Goal: Task Accomplishment & Management: Use online tool/utility

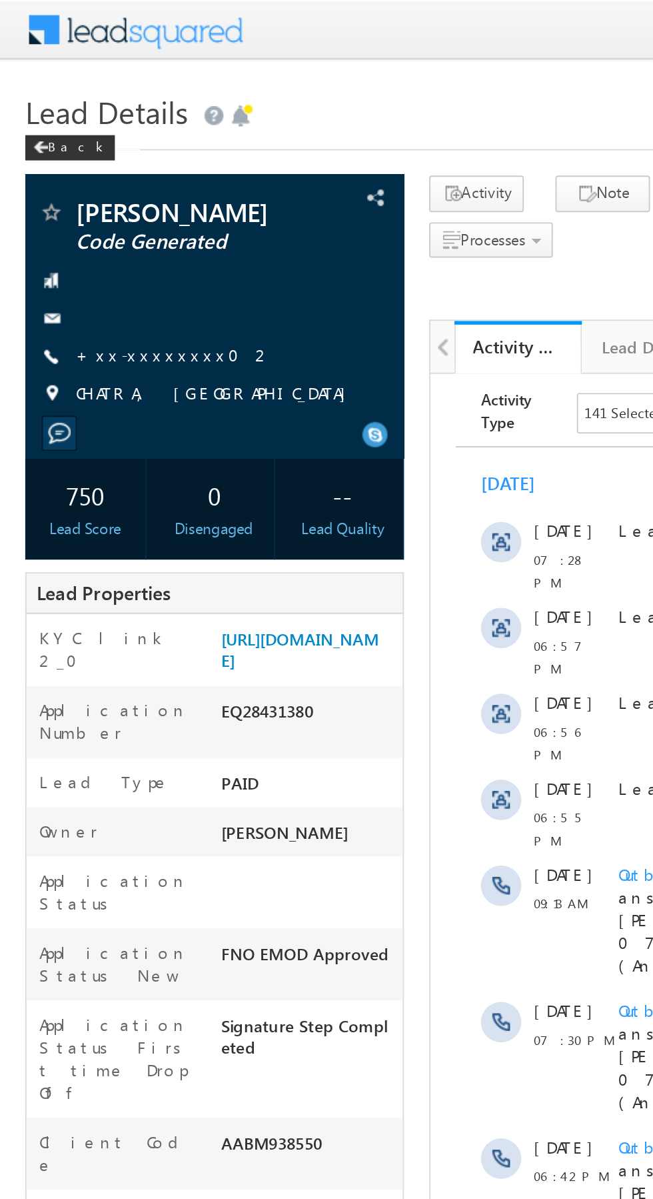
click at [85, 193] on link "+xx-xxxxxxxx02" at bounding box center [92, 186] width 104 height 11
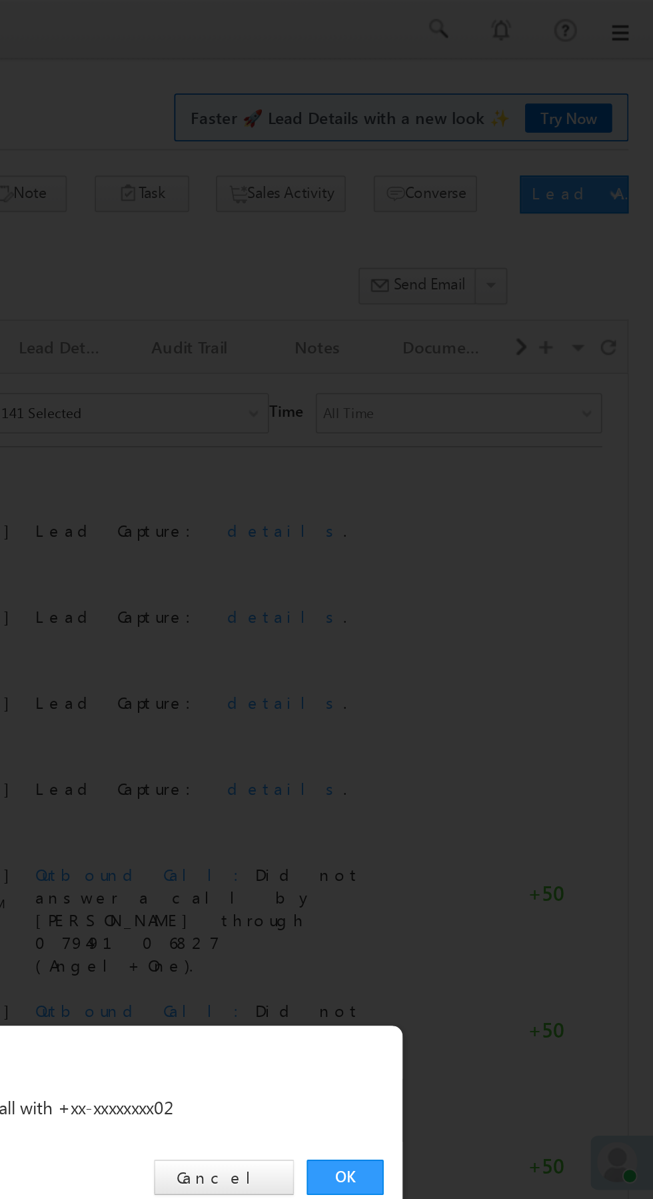
click at [501, 623] on link "OK" at bounding box center [490, 621] width 41 height 19
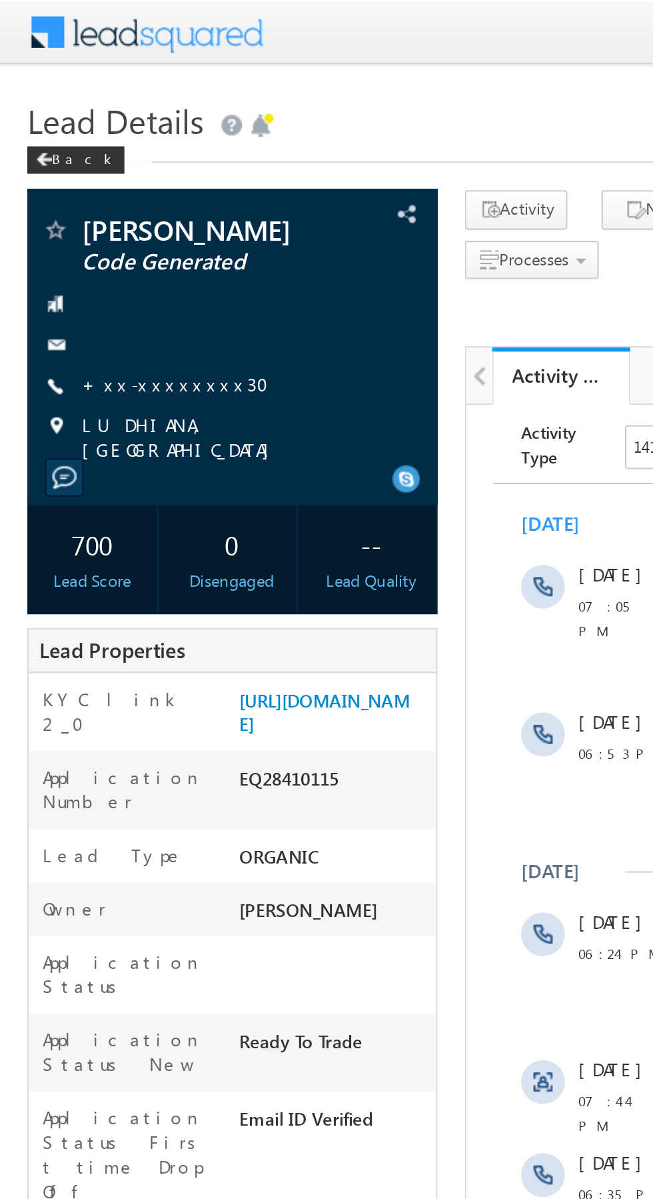
click at [81, 193] on link "+xx-xxxxxxxx30" at bounding box center [89, 186] width 99 height 11
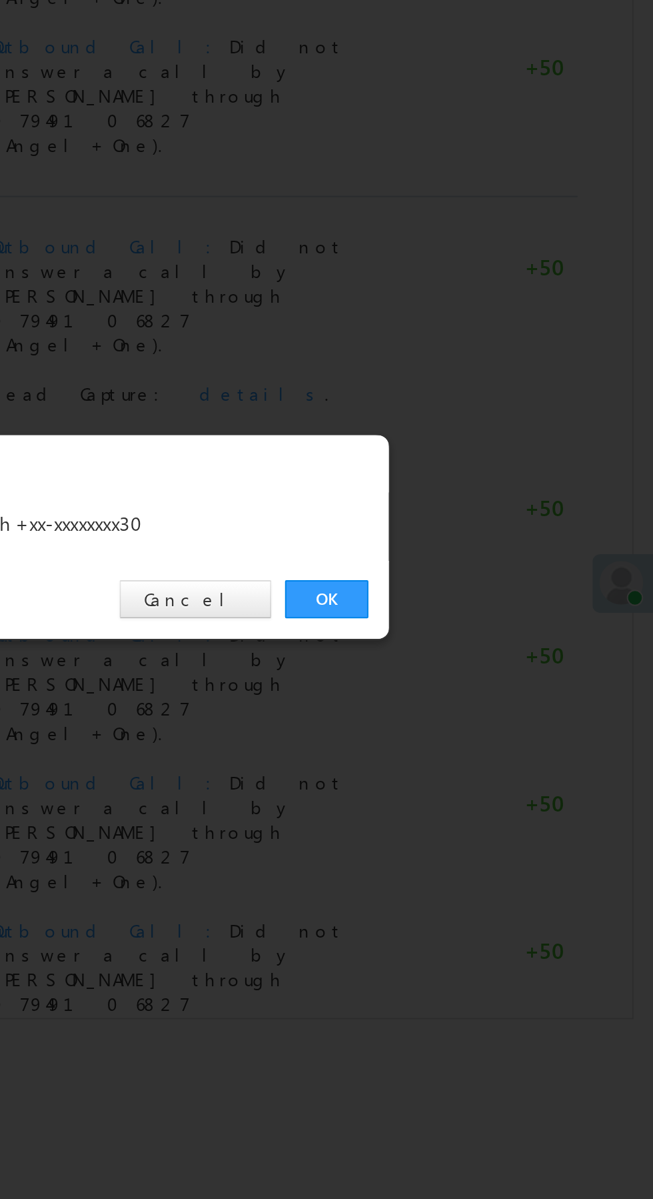
click at [493, 624] on link "OK" at bounding box center [490, 621] width 41 height 19
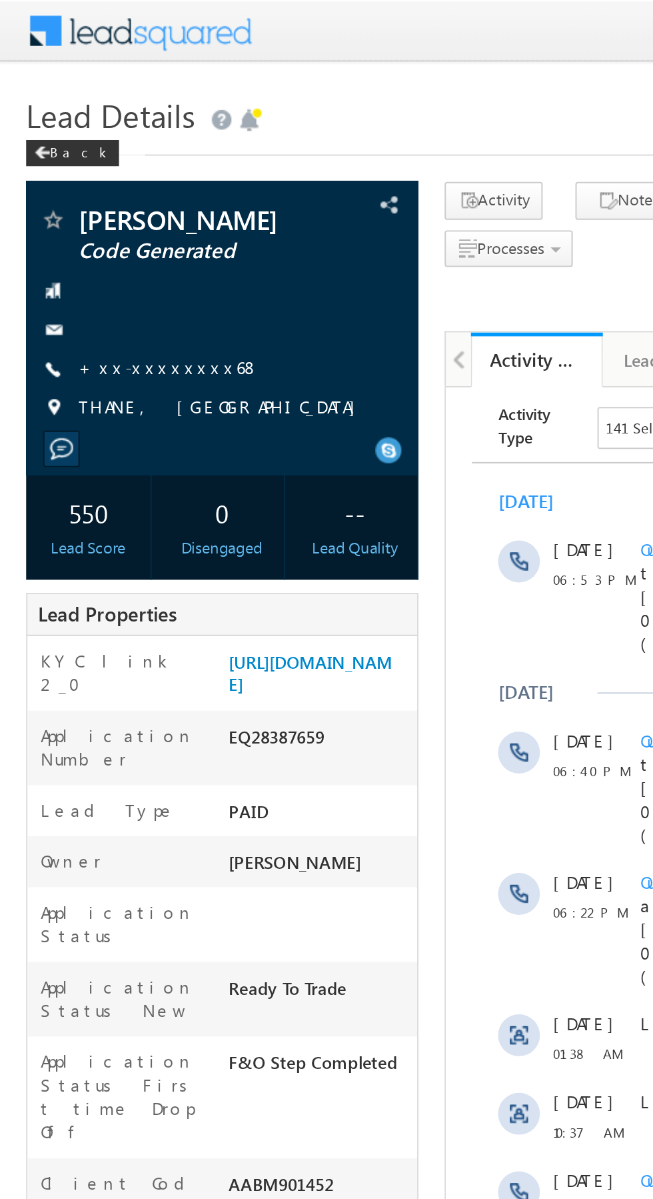
click at [85, 189] on link "+xx-xxxxxxxx68" at bounding box center [86, 186] width 93 height 11
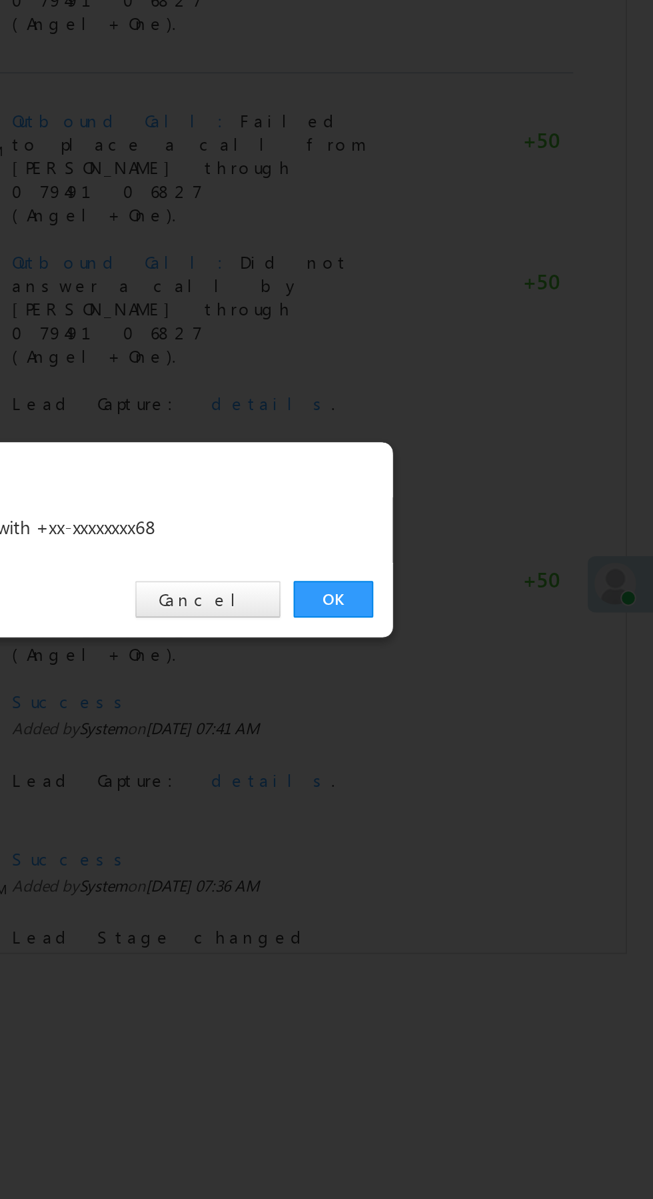
click at [491, 621] on link "OK" at bounding box center [490, 621] width 41 height 19
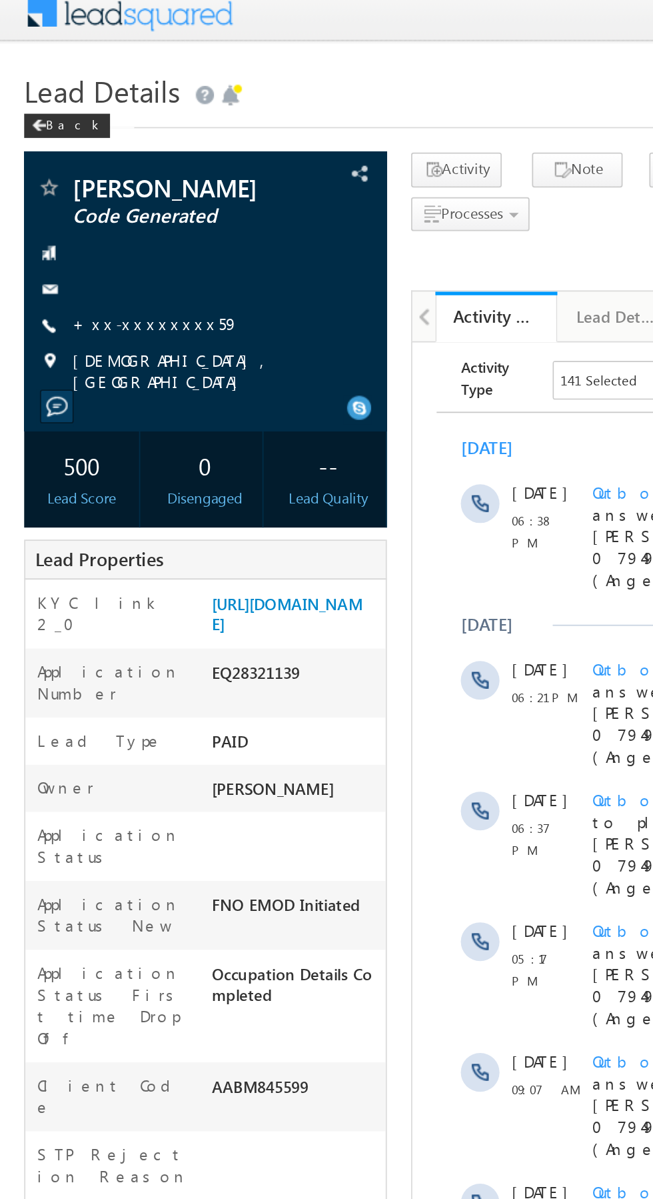
click at [83, 193] on link "+xx-xxxxxxxx59" at bounding box center [86, 186] width 92 height 11
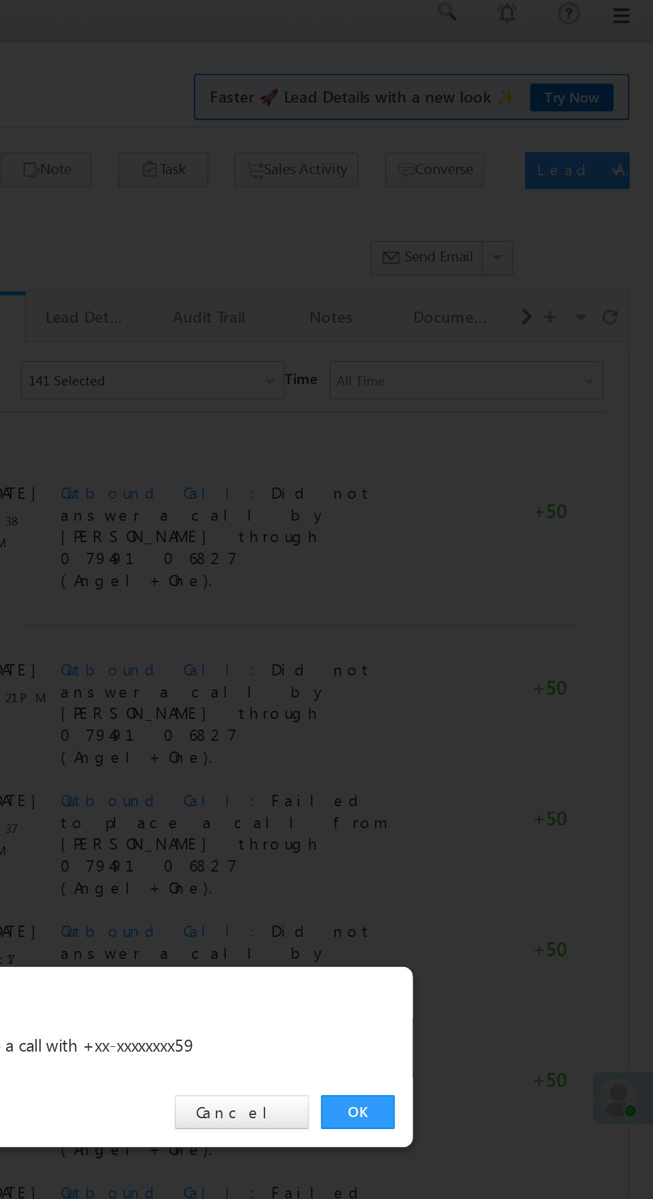
click at [499, 627] on link "OK" at bounding box center [490, 621] width 41 height 19
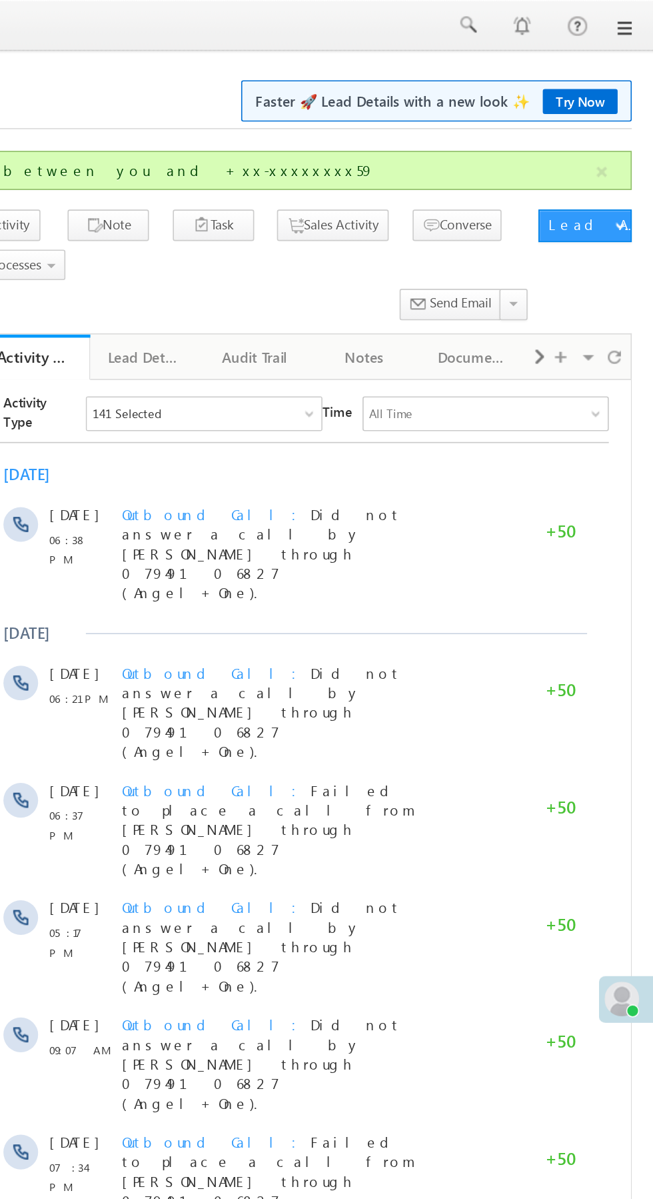
click at [621, 26] on link at bounding box center [605, 15] width 33 height 31
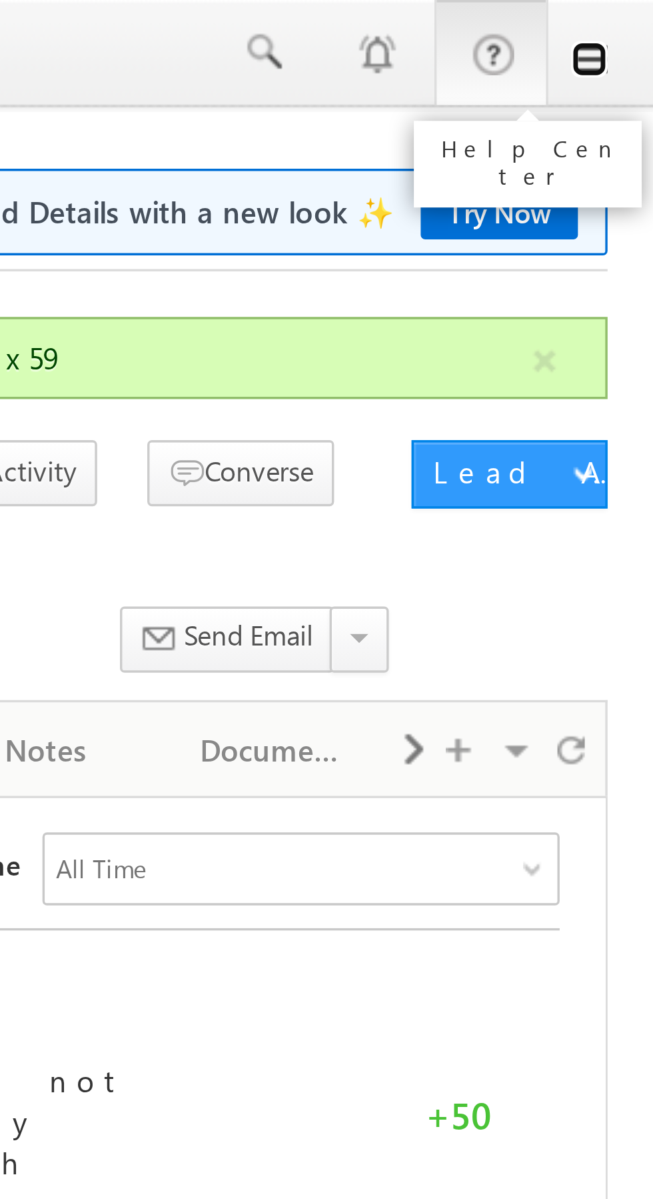
click at [637, 19] on link at bounding box center [634, 17] width 11 height 11
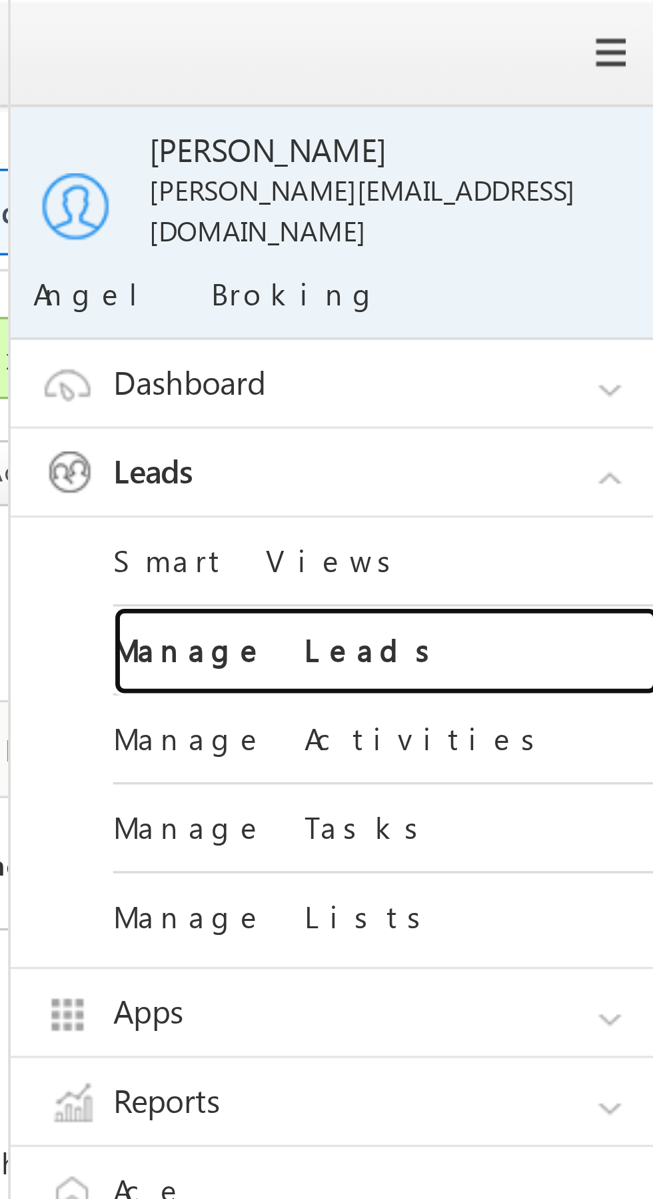
click at [589, 177] on link "Manage Leads" at bounding box center [575, 190] width 160 height 26
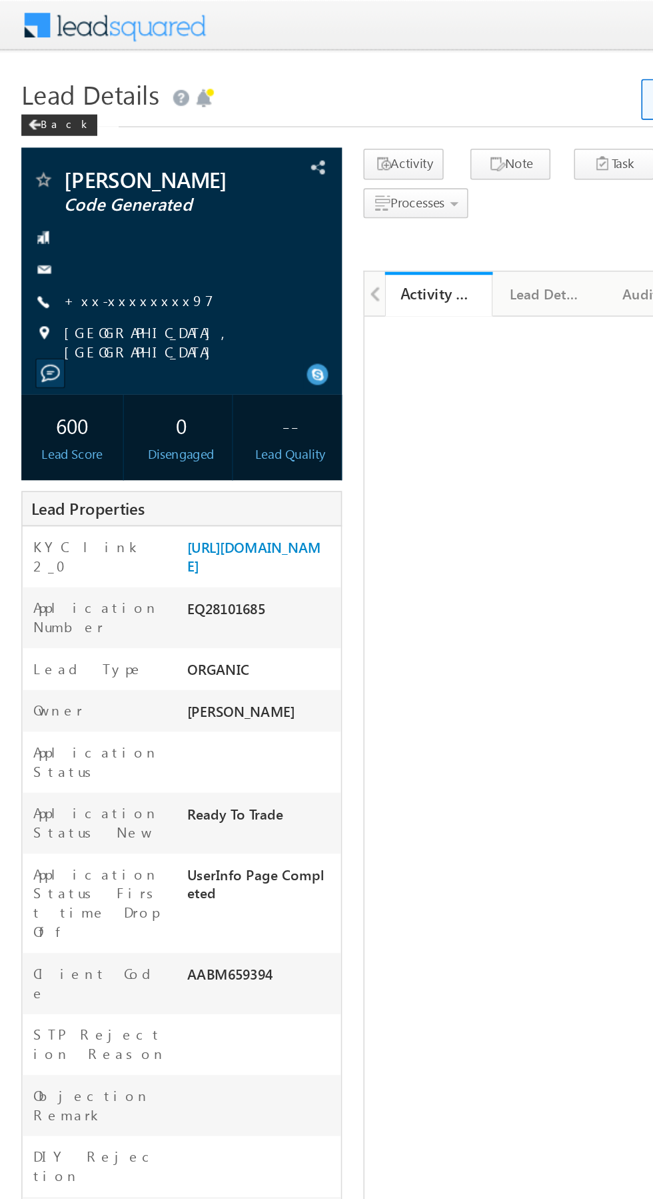
click at [81, 193] on link "+xx-xxxxxxxx97" at bounding box center [86, 186] width 93 height 11
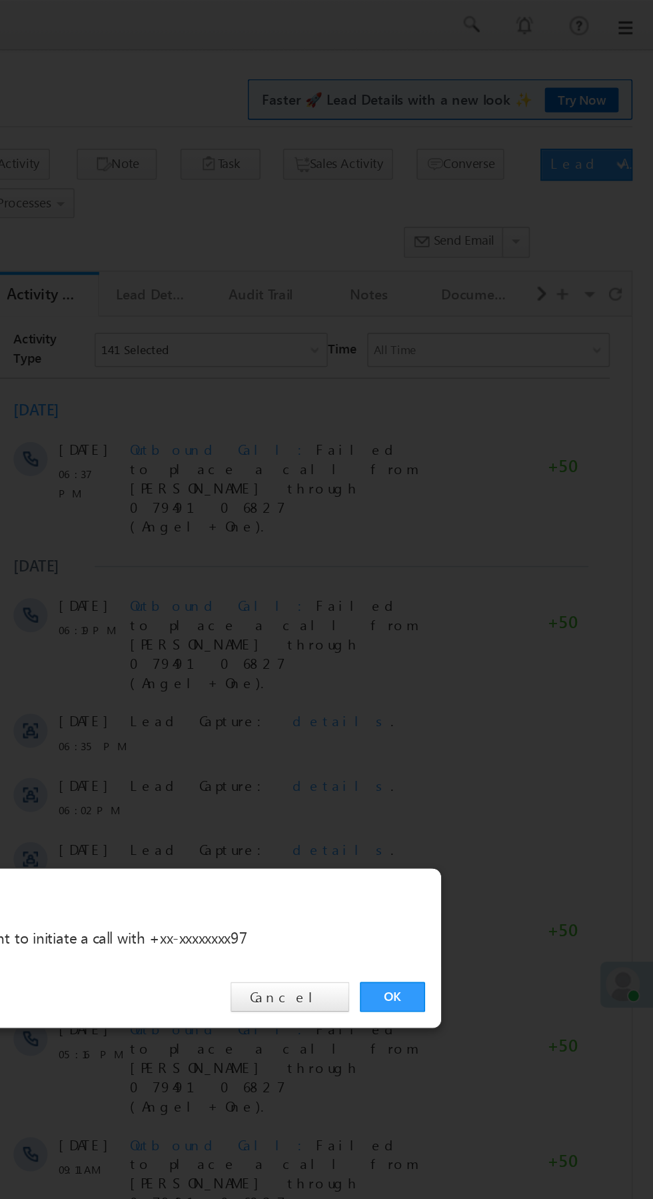
click at [507, 636] on div "OK Cancel" at bounding box center [333, 622] width 373 height 38
click at [487, 623] on link "OK" at bounding box center [490, 621] width 41 height 19
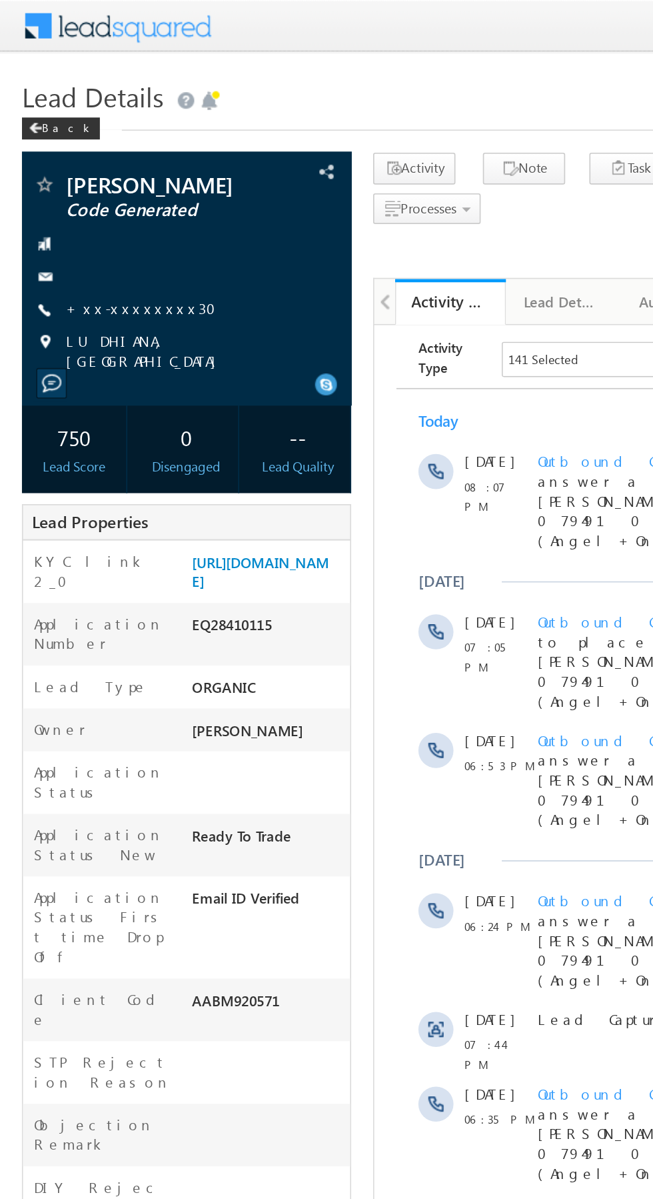
click at [85, 193] on link "+xx-xxxxxxxx30" at bounding box center [89, 186] width 99 height 11
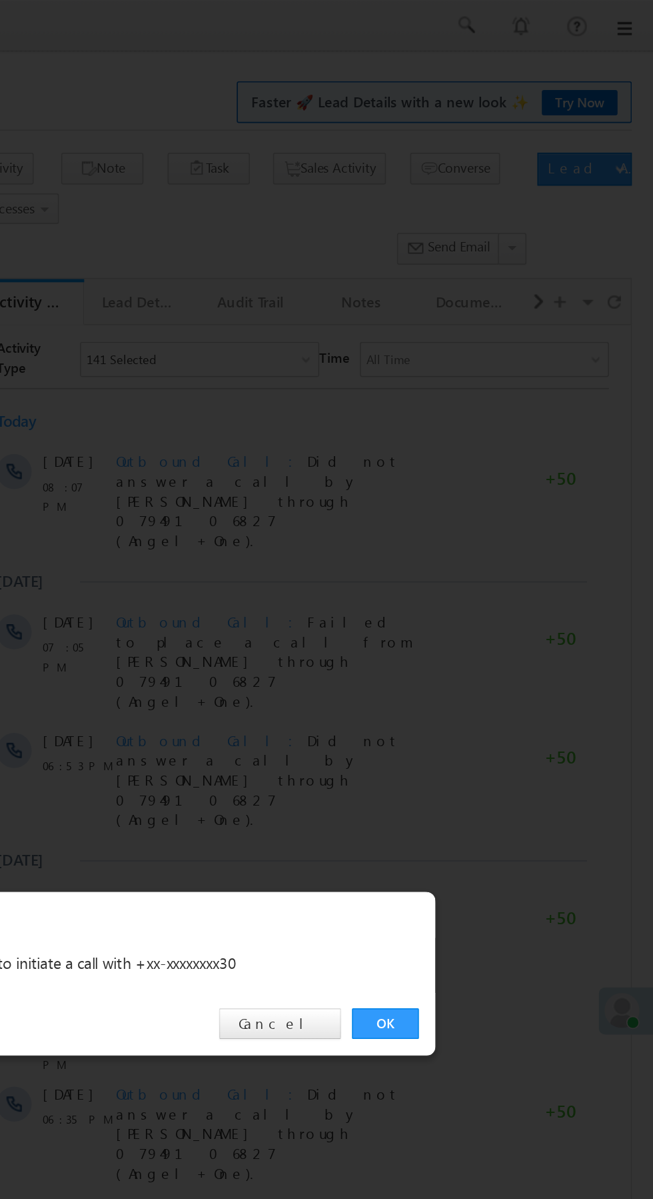
click at [490, 623] on link "OK" at bounding box center [490, 621] width 41 height 19
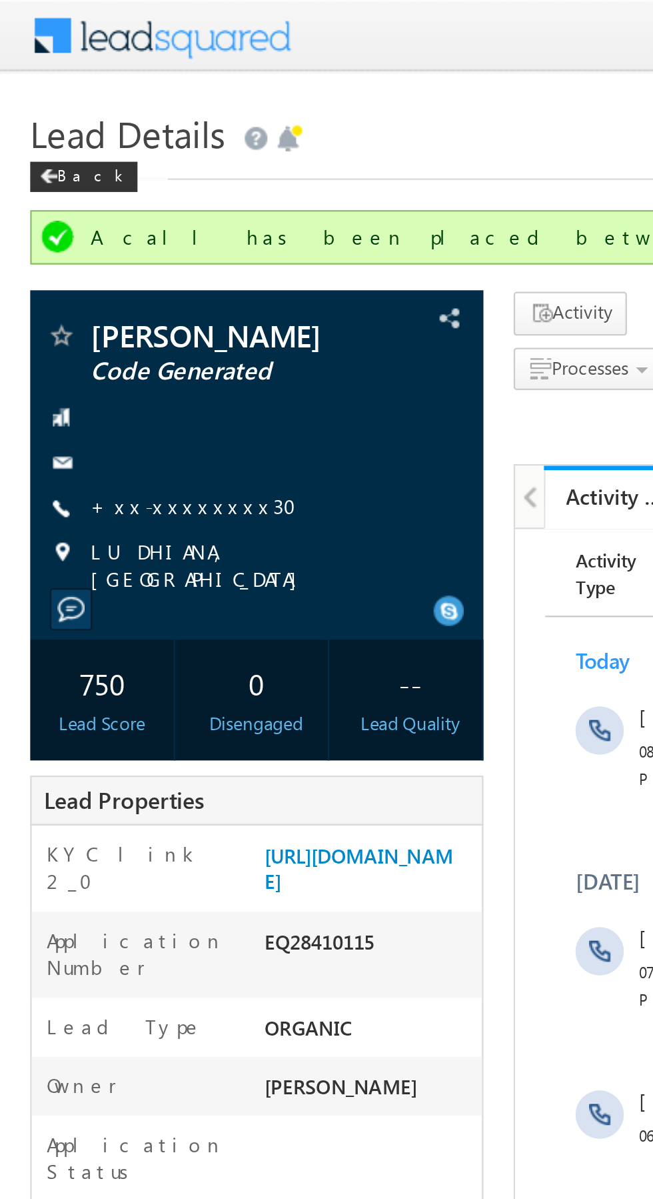
click at [83, 229] on link "+xx-xxxxxxxx30" at bounding box center [89, 222] width 99 height 11
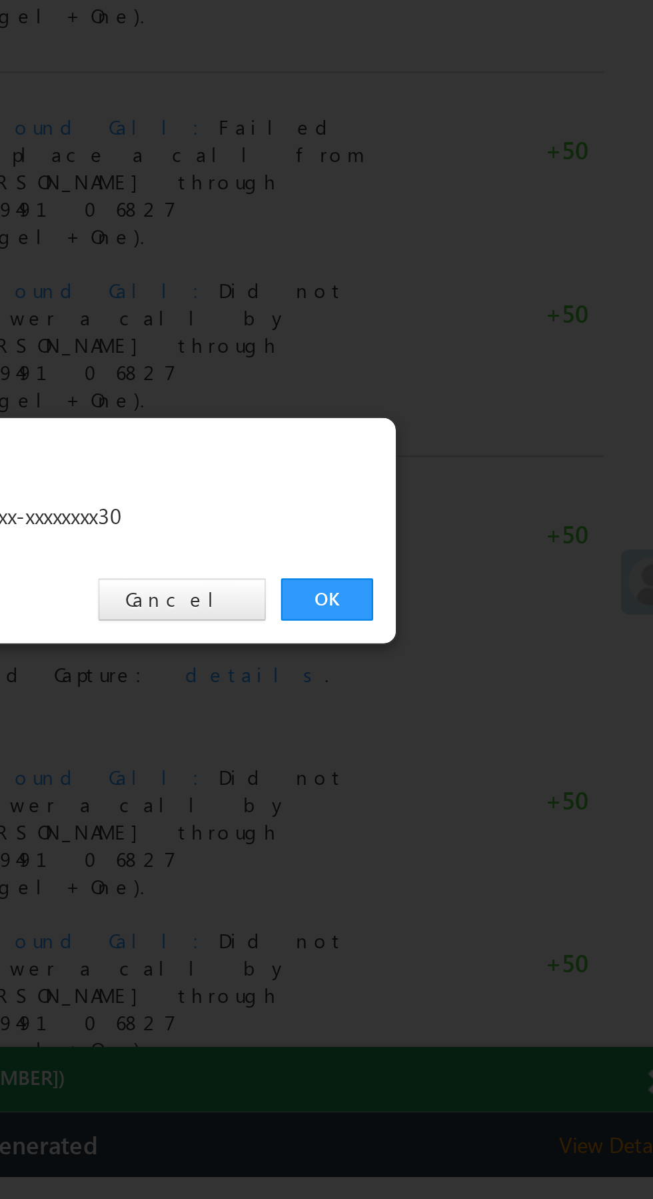
click at [487, 622] on link "OK" at bounding box center [490, 621] width 41 height 19
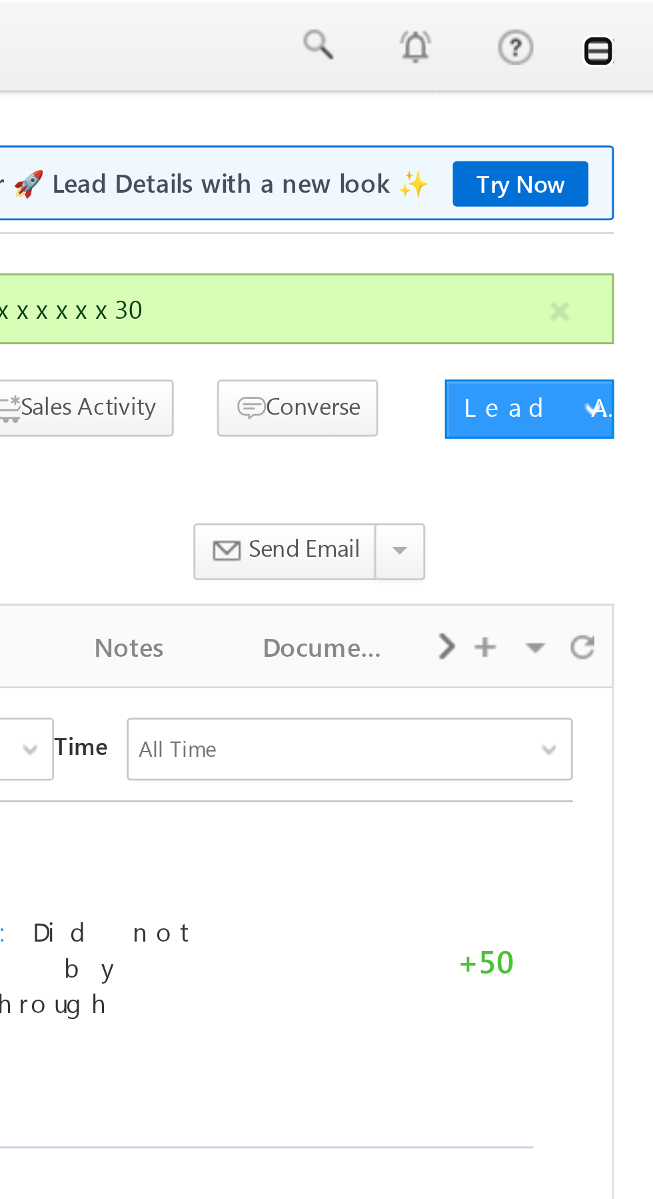
click at [637, 19] on link at bounding box center [634, 17] width 11 height 11
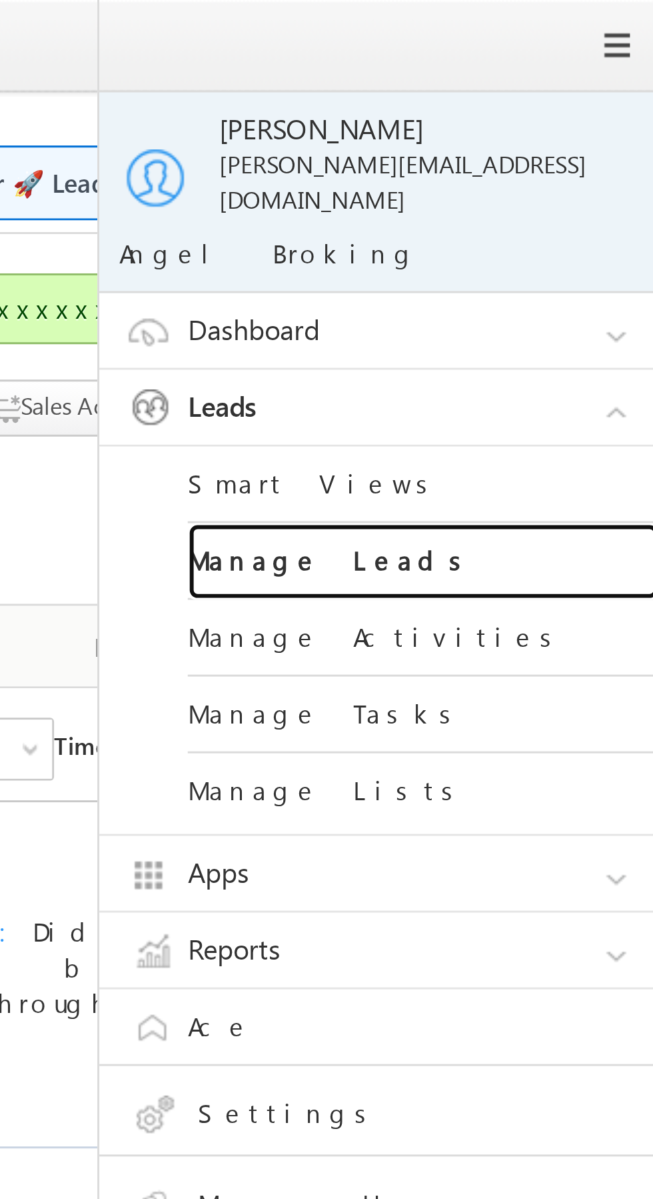
click at [565, 189] on link "Manage Leads" at bounding box center [575, 190] width 160 height 26
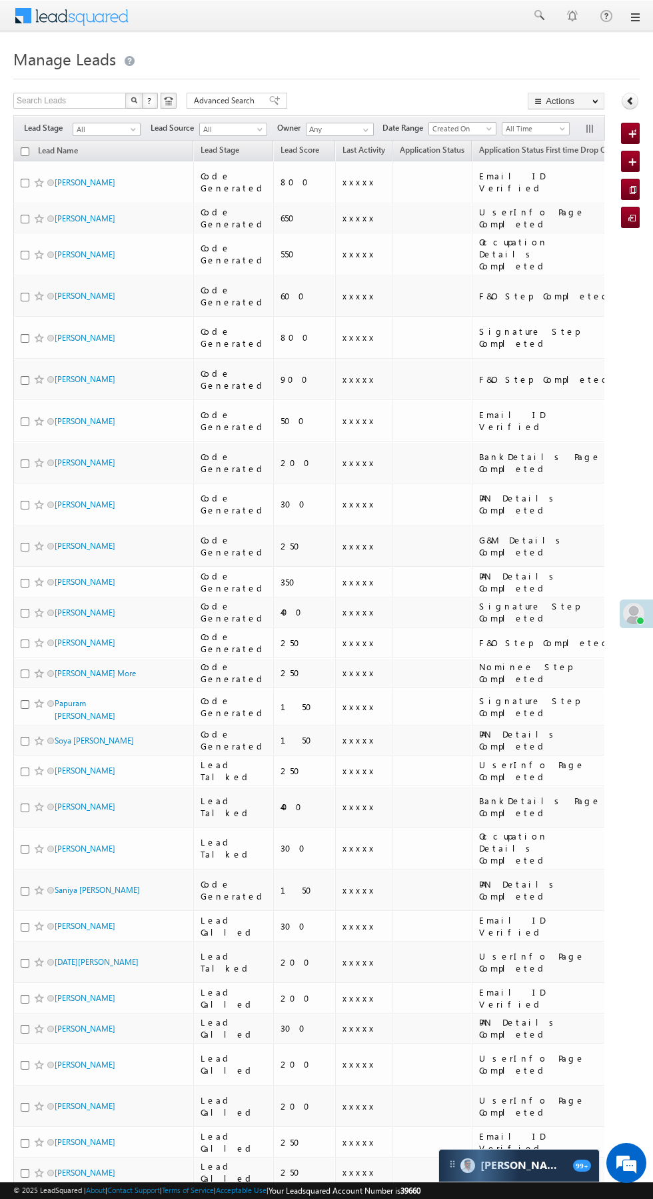
scroll to position [0, 4]
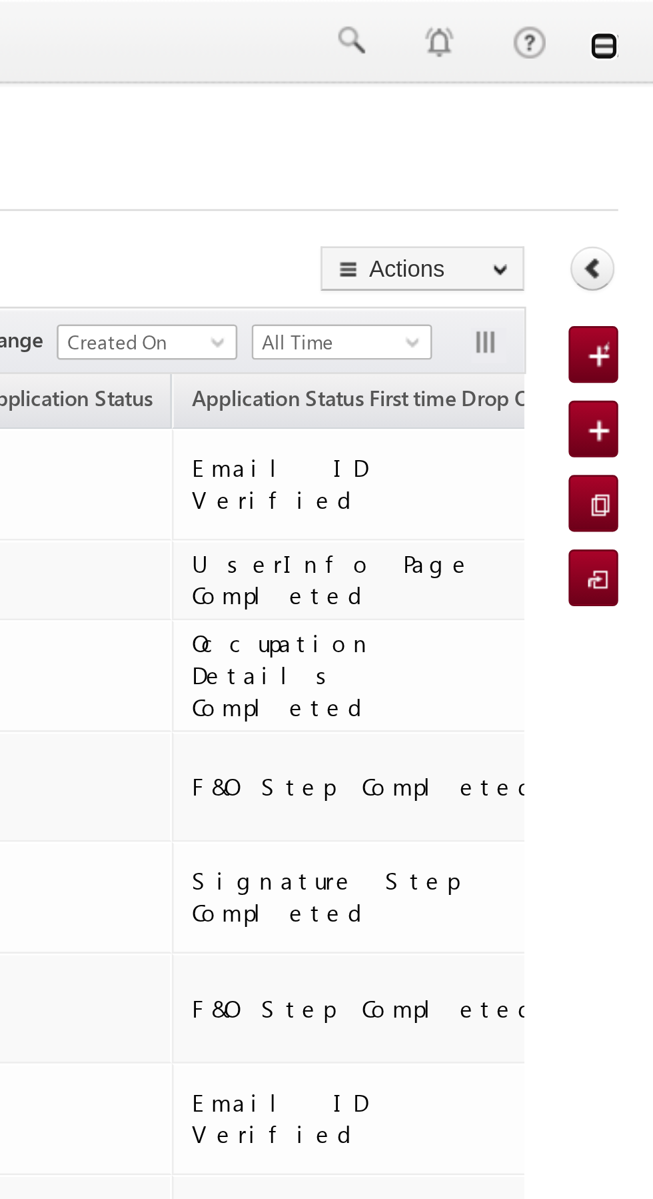
click at [637, 17] on link at bounding box center [634, 17] width 11 height 11
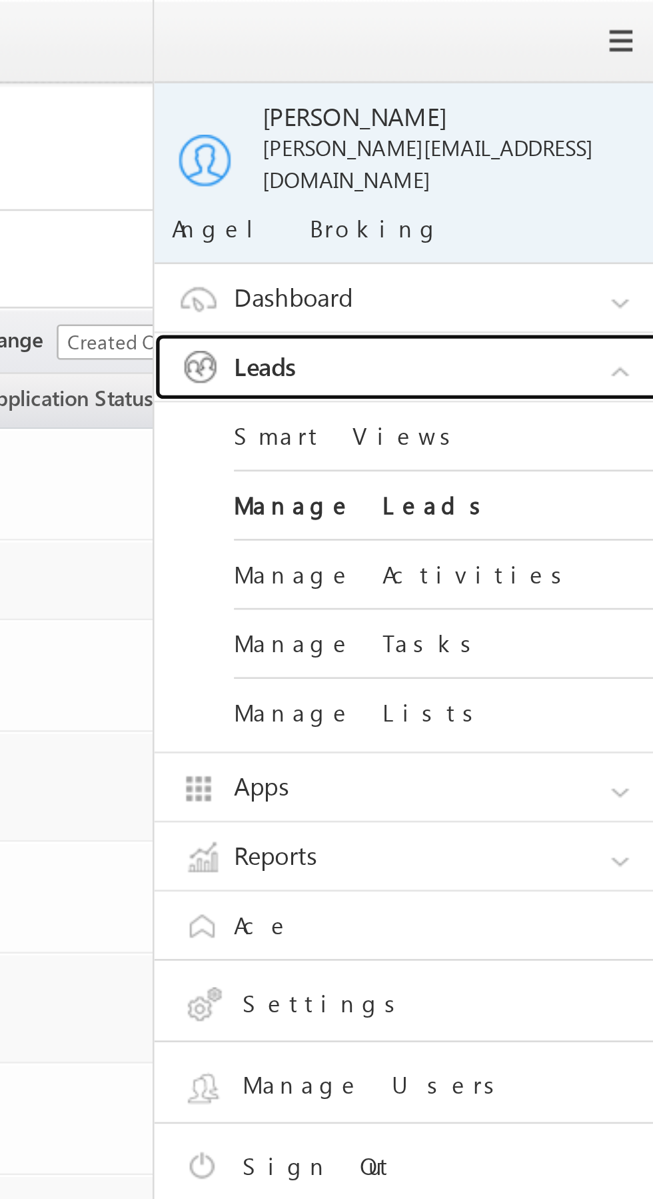
click at [579, 130] on link "Leads" at bounding box center [565, 137] width 200 height 25
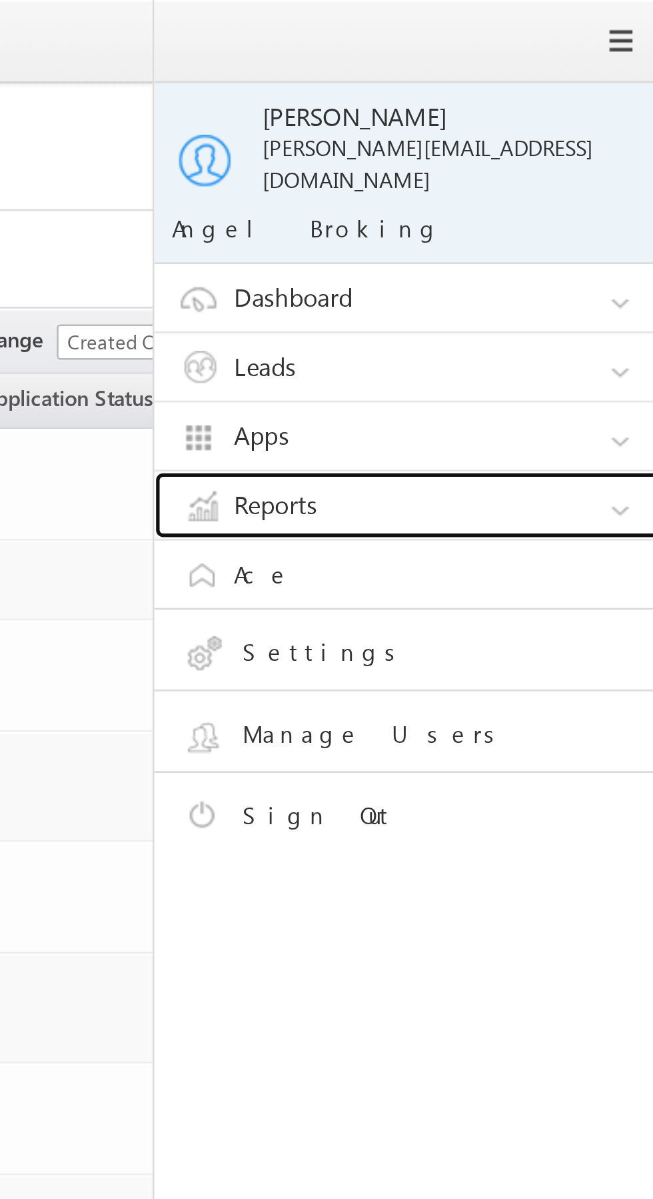
click at [561, 185] on link "Reports" at bounding box center [565, 189] width 200 height 25
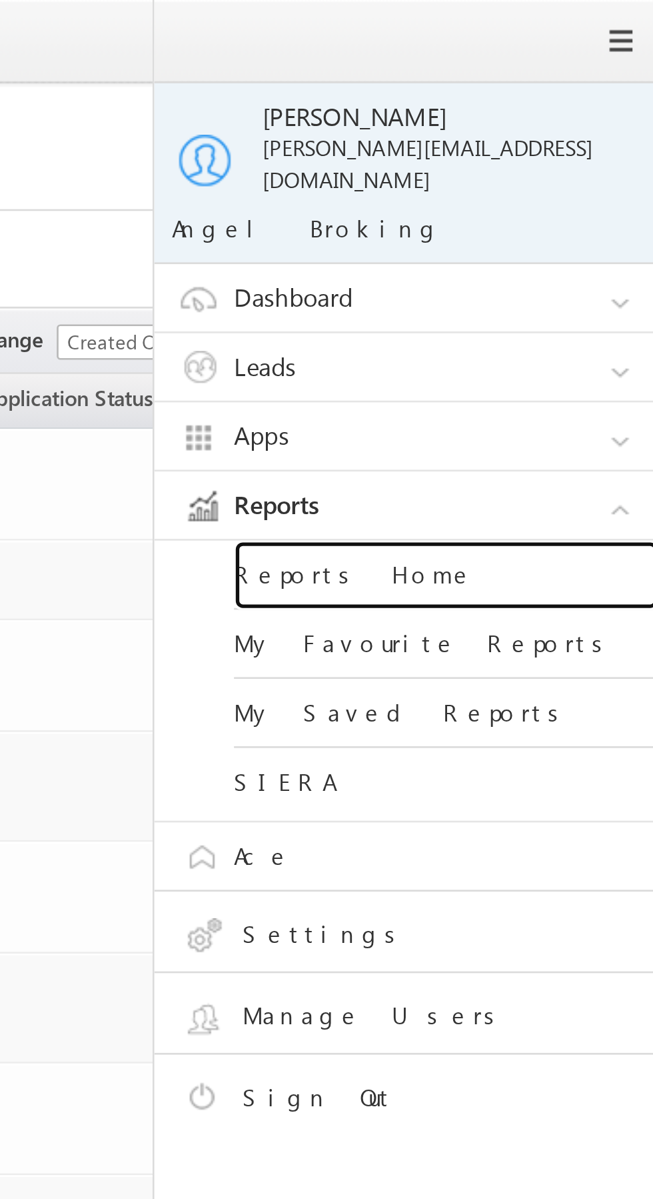
click at [576, 205] on link "Reports Home" at bounding box center [575, 216] width 160 height 26
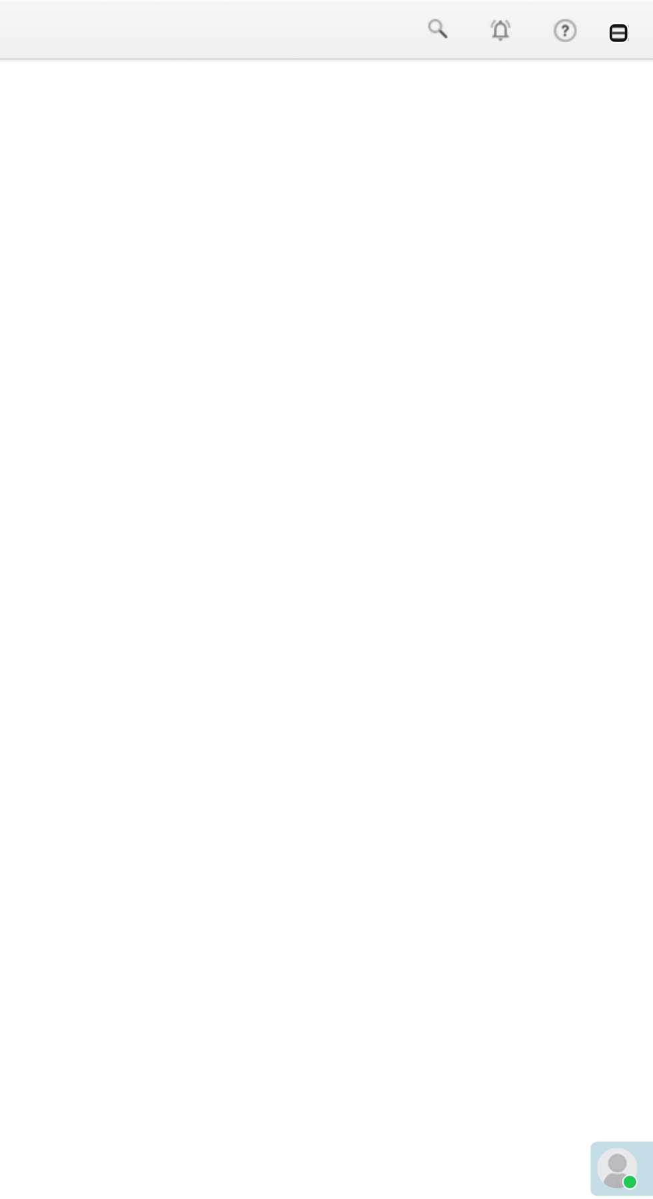
click at [635, 18] on link at bounding box center [634, 17] width 11 height 11
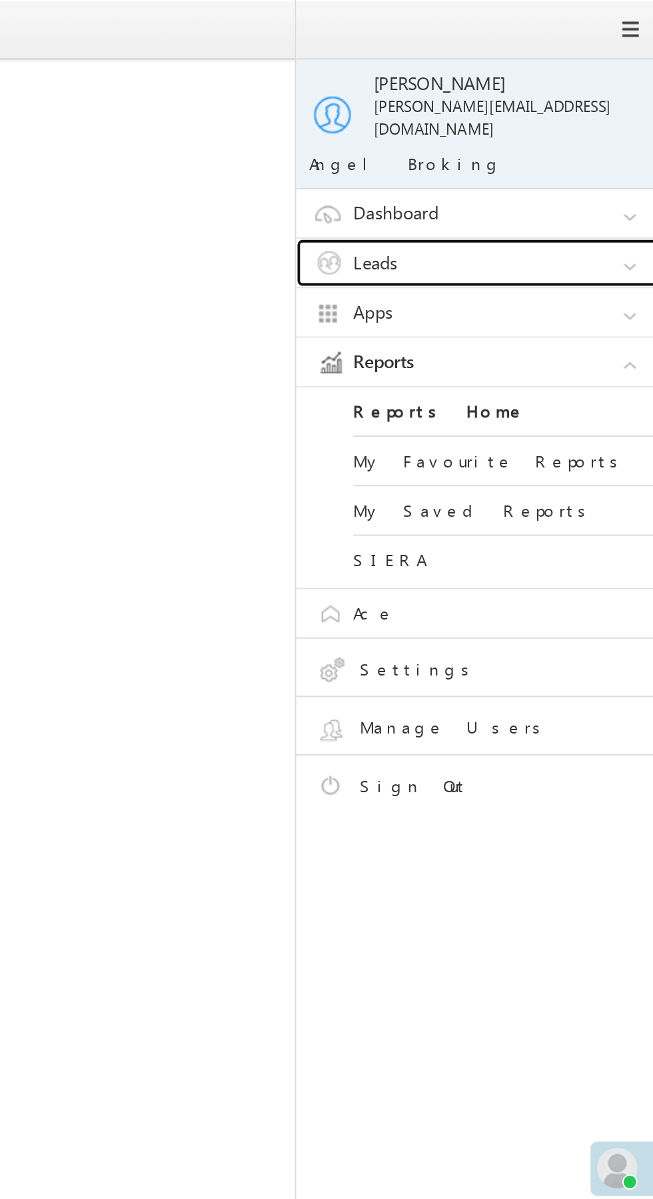
click at [588, 132] on link "Leads" at bounding box center [565, 137] width 200 height 25
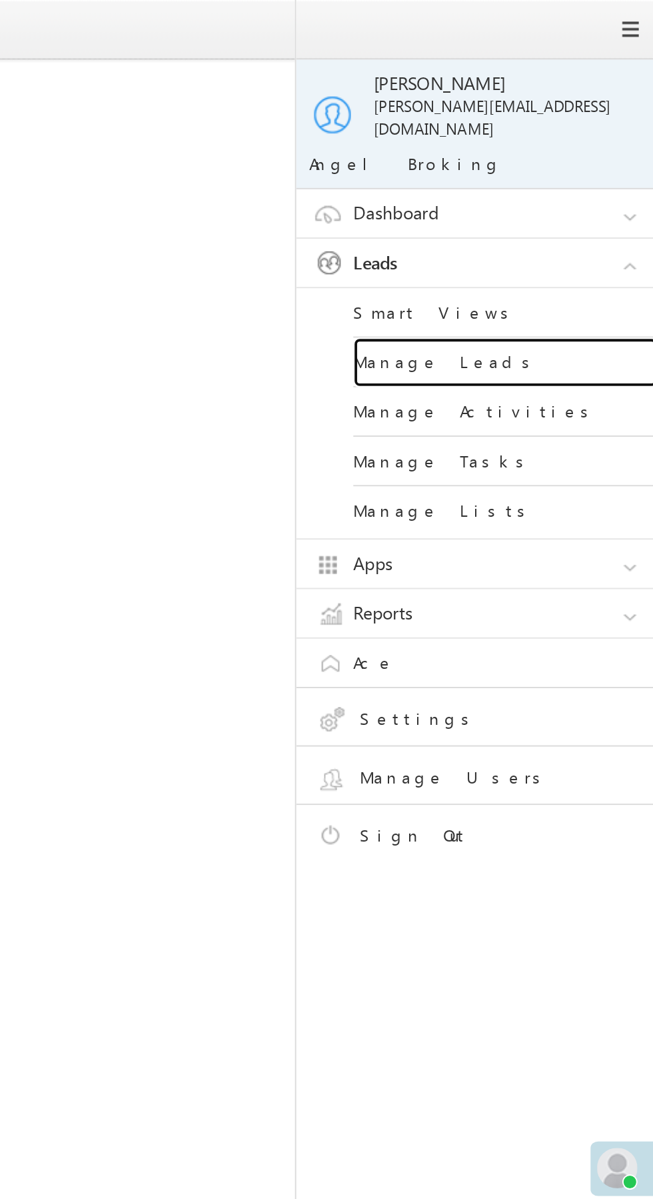
click at [590, 184] on link "Manage Leads" at bounding box center [575, 190] width 160 height 26
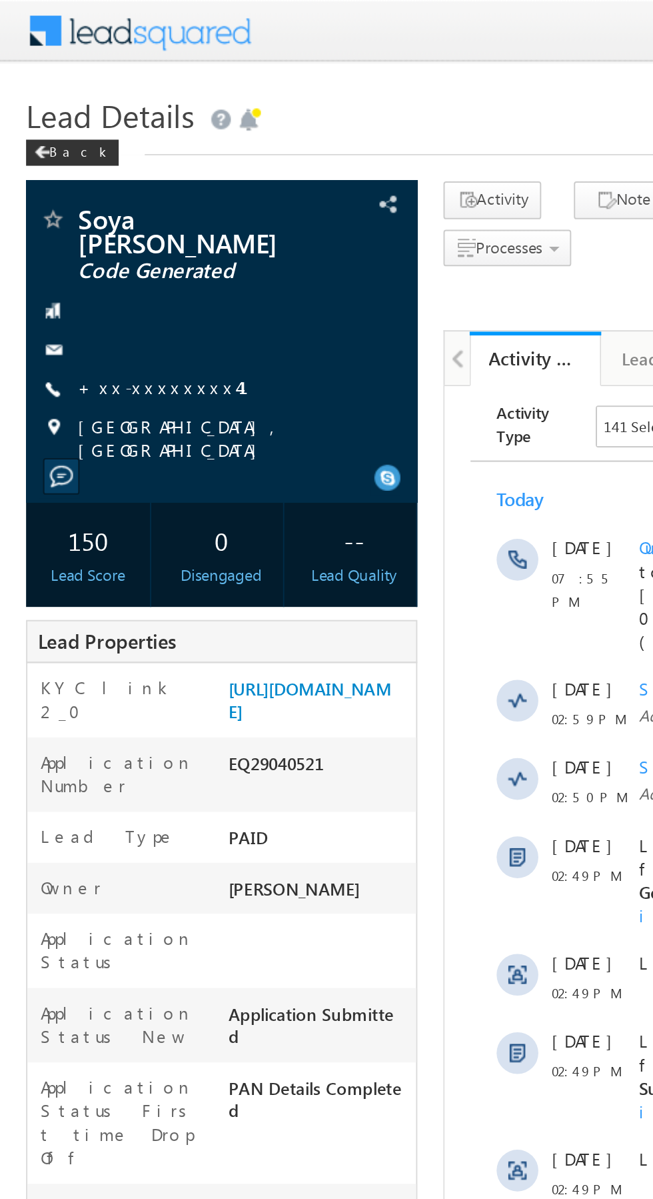
click at [88, 192] on link "+xx-xxxxxxxx41" at bounding box center [91, 197] width 103 height 11
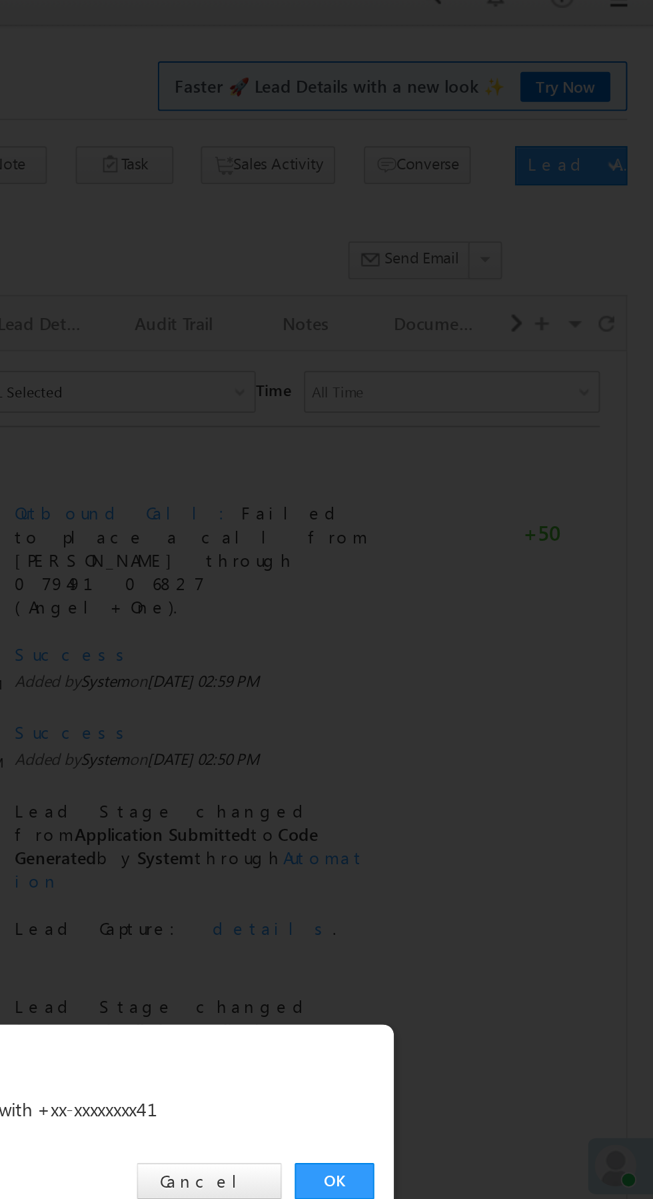
click at [495, 623] on link "OK" at bounding box center [490, 621] width 41 height 19
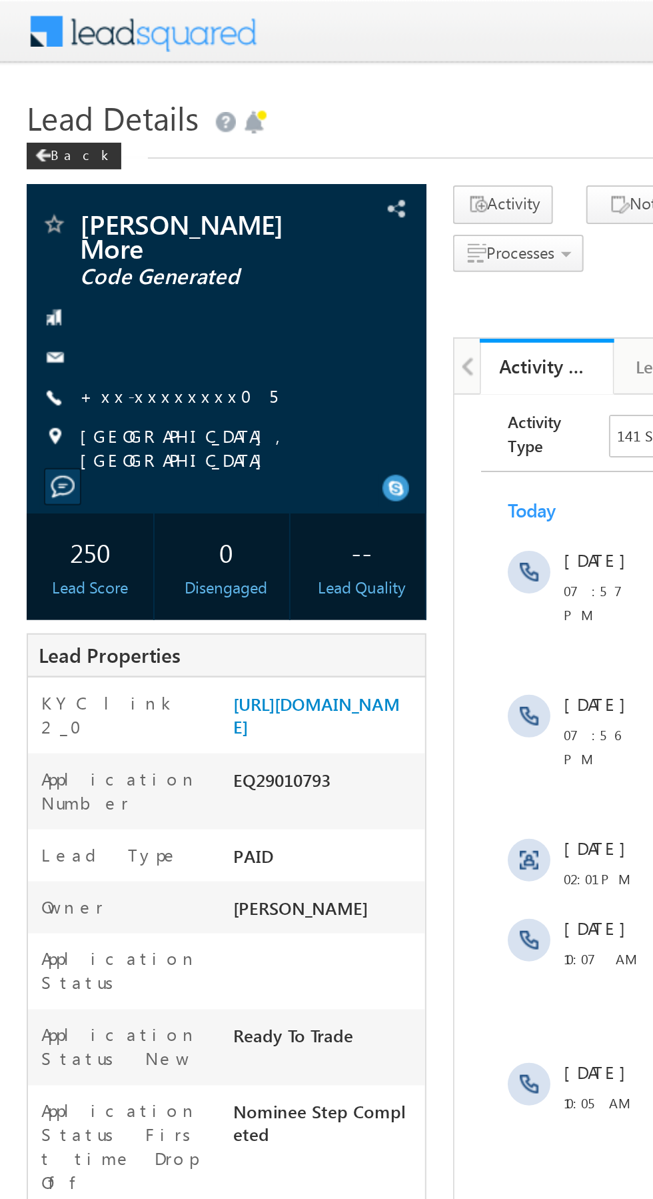
click at [87, 192] on link "+xx-xxxxxxxx05" at bounding box center [89, 197] width 99 height 11
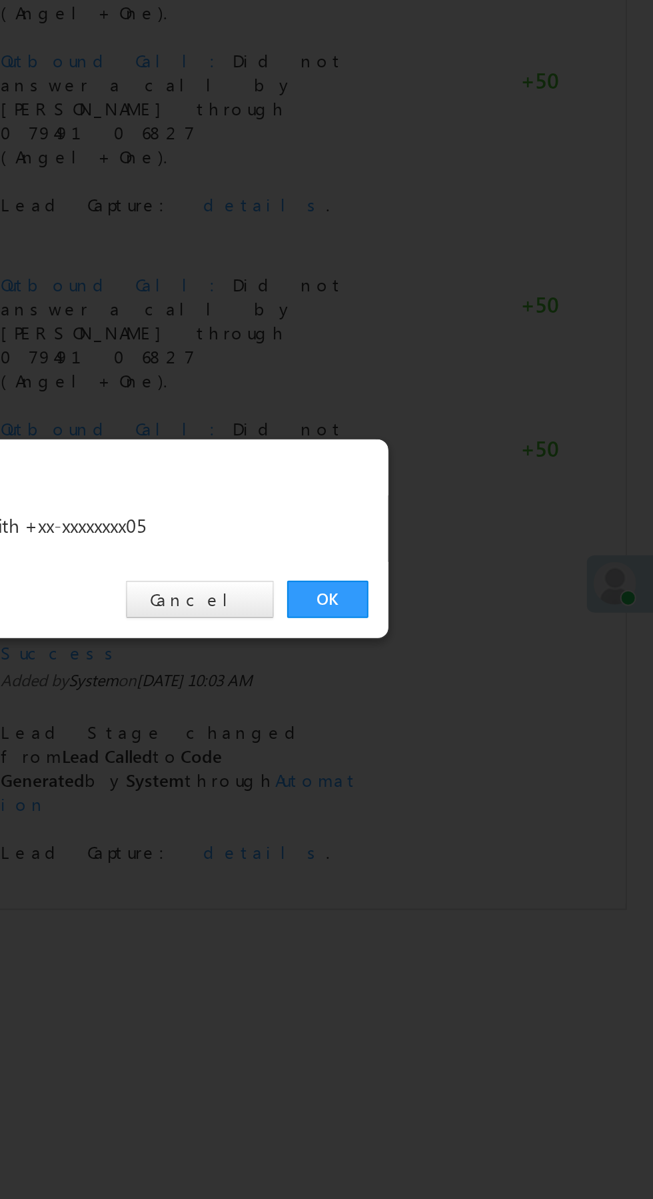
click at [495, 619] on link "OK" at bounding box center [490, 621] width 41 height 19
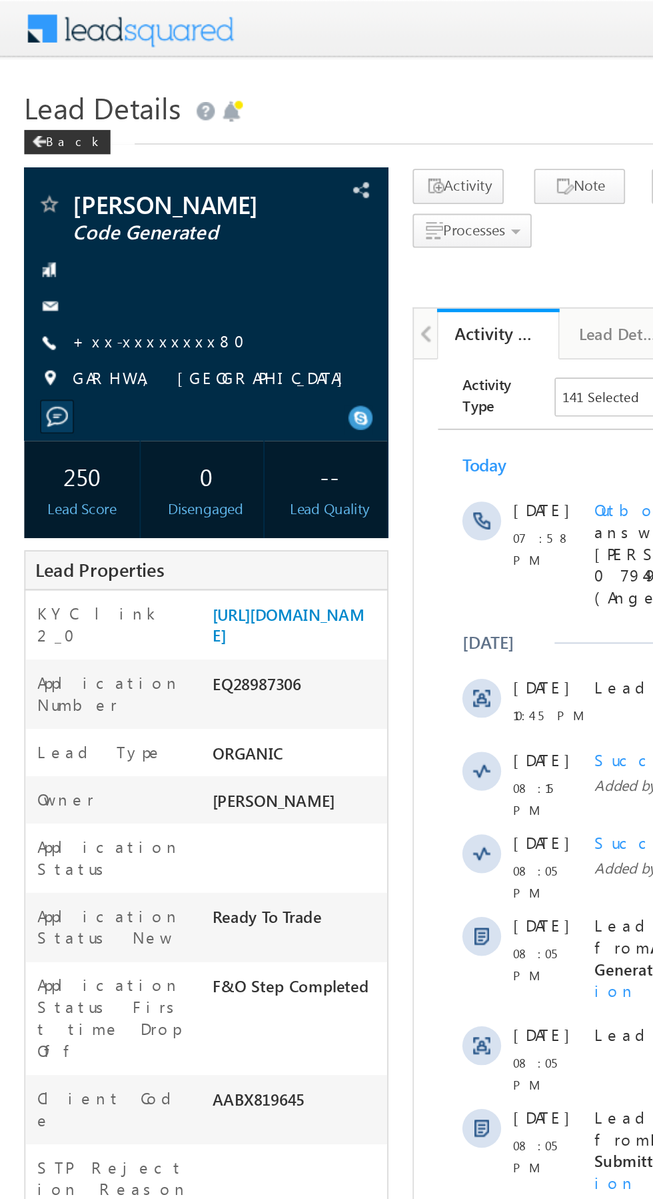
click at [86, 185] on link "+xx-xxxxxxxx80" at bounding box center [91, 186] width 103 height 11
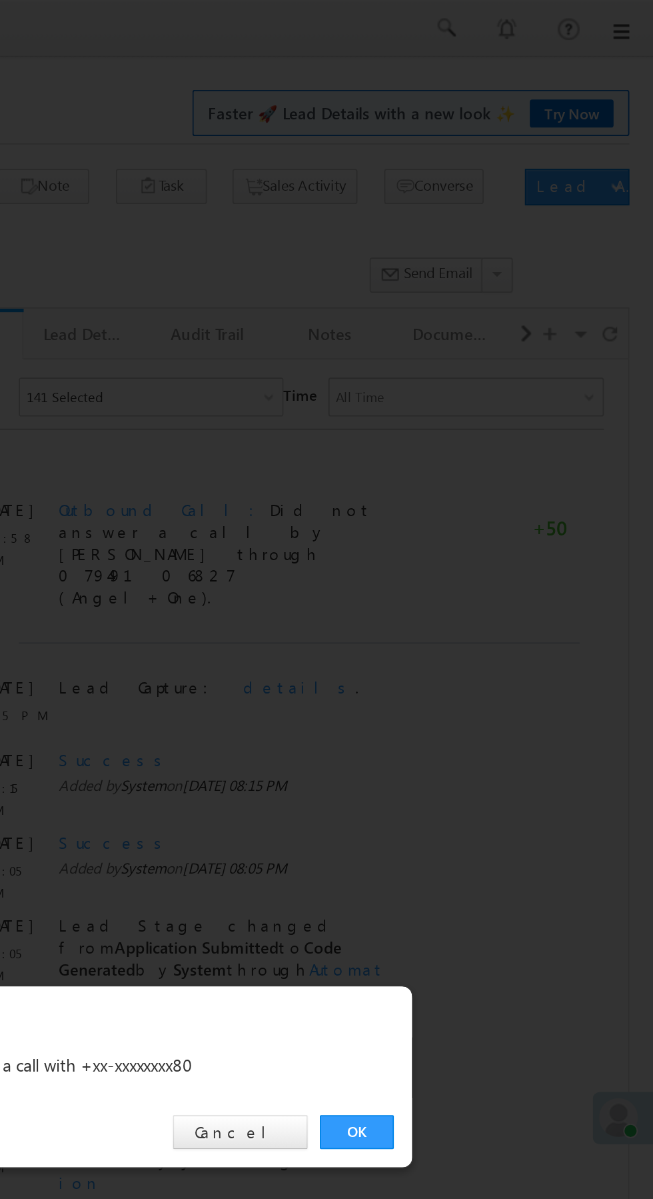
click at [490, 623] on link "OK" at bounding box center [490, 621] width 41 height 19
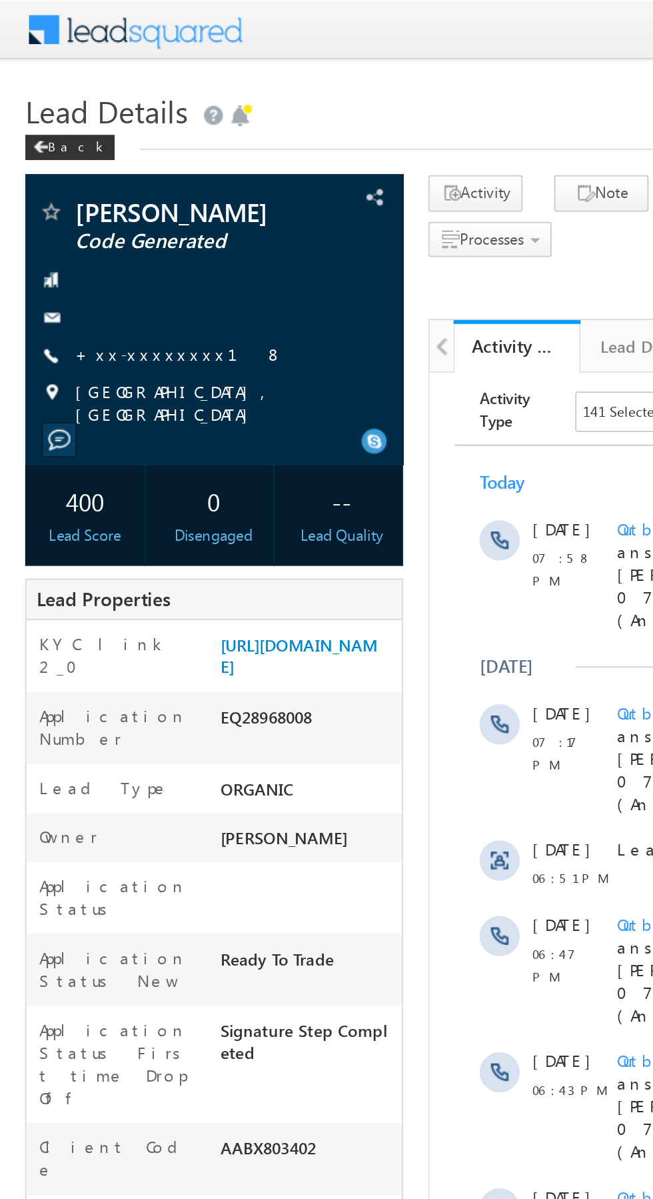
click at [75, 189] on link "+xx-xxxxxxxx18" at bounding box center [95, 186] width 110 height 11
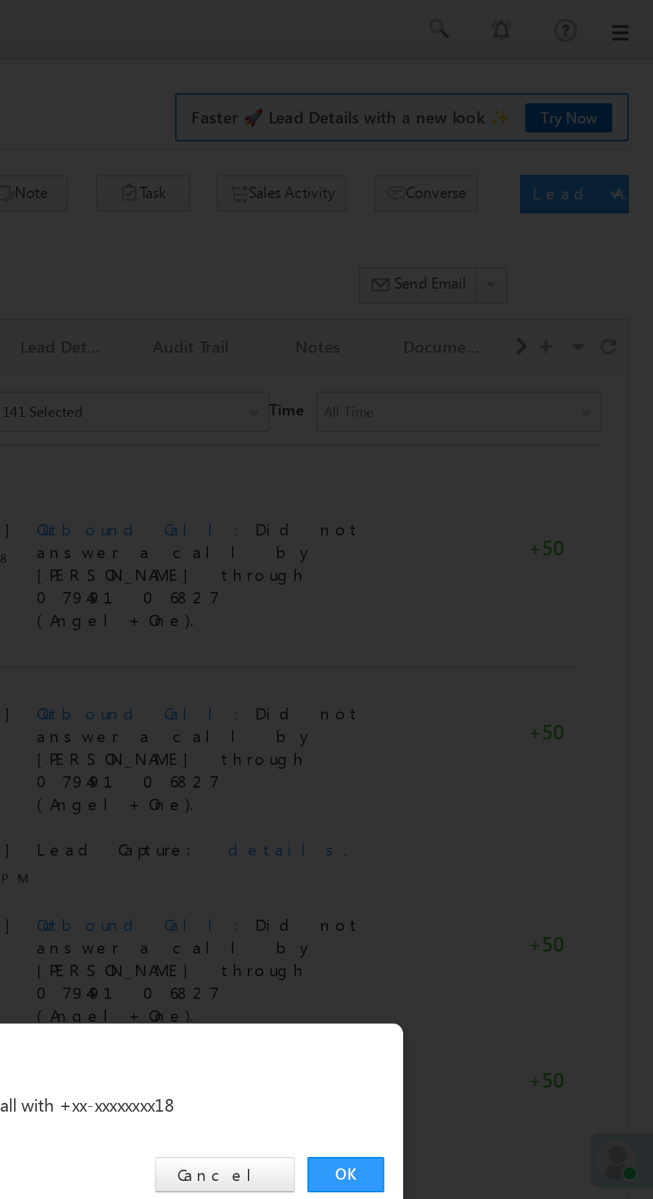
click at [490, 622] on link "OK" at bounding box center [490, 621] width 41 height 19
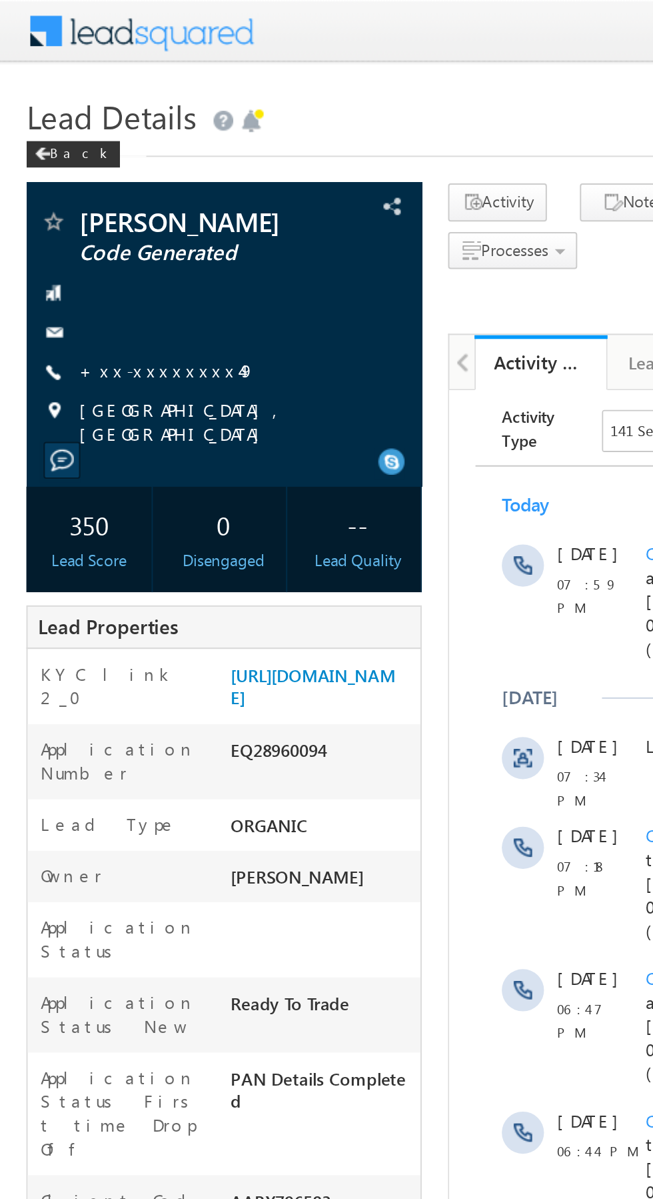
click at [83, 187] on link "+xx-xxxxxxxx49" at bounding box center [84, 186] width 89 height 11
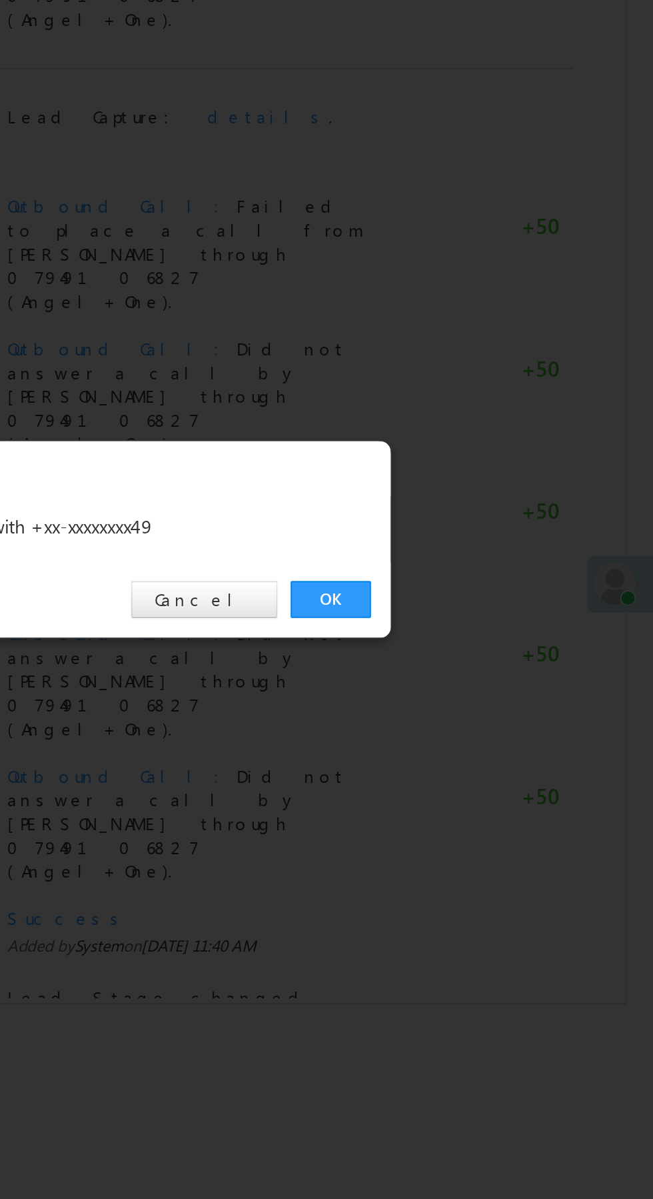
click at [493, 619] on link "OK" at bounding box center [490, 621] width 41 height 19
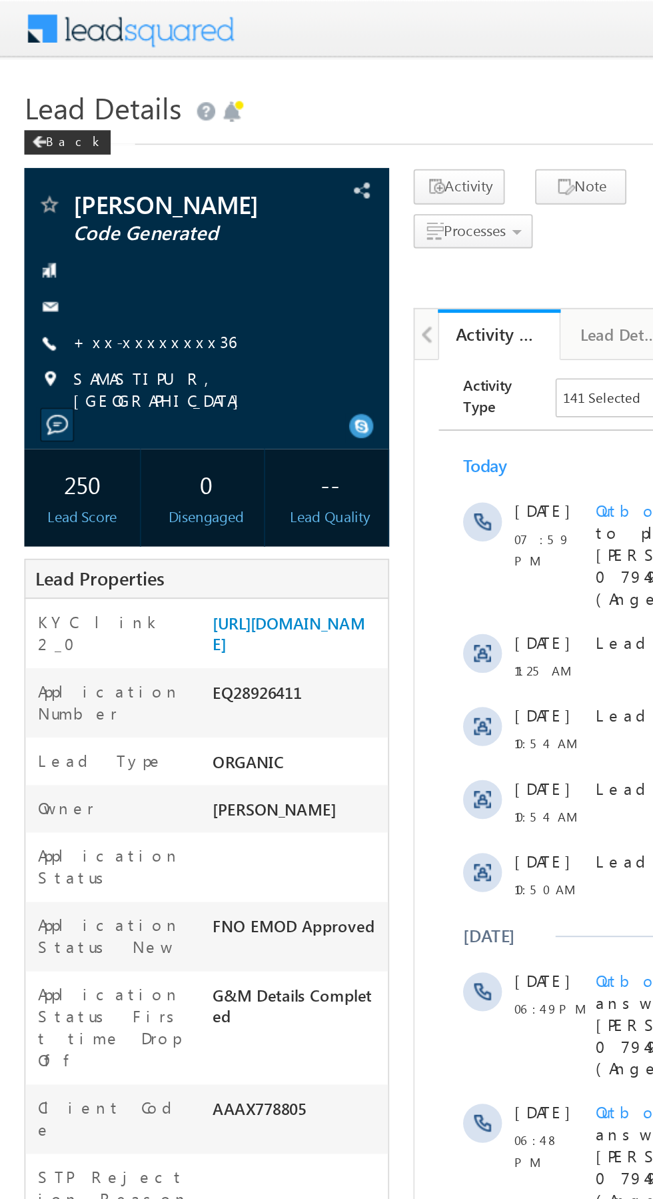
click at [81, 187] on link "+xx-xxxxxxxx36" at bounding box center [84, 186] width 89 height 11
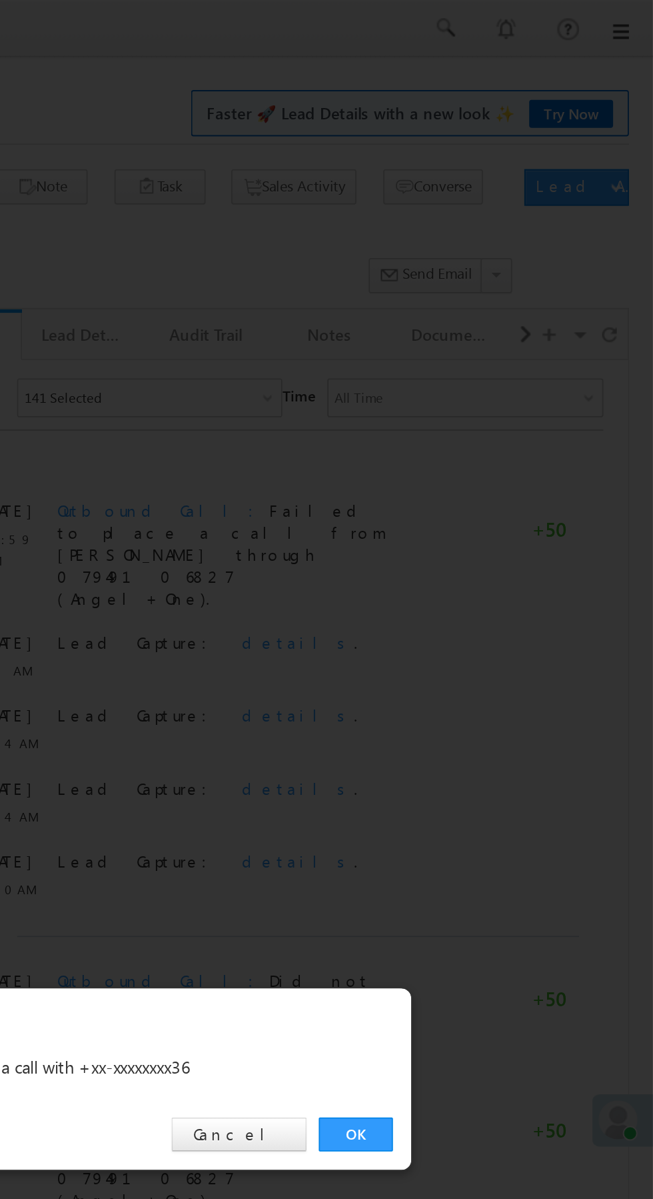
click at [491, 626] on link "OK" at bounding box center [490, 621] width 41 height 19
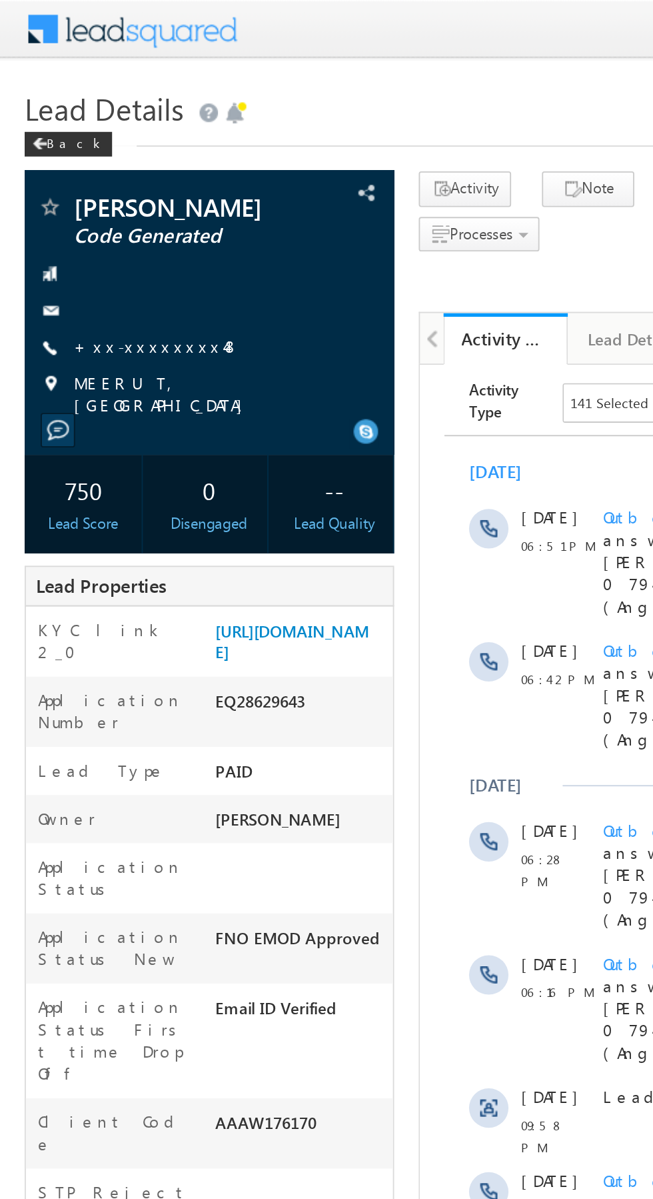
click at [83, 192] on link "+xx-xxxxxxxx48" at bounding box center [85, 186] width 90 height 11
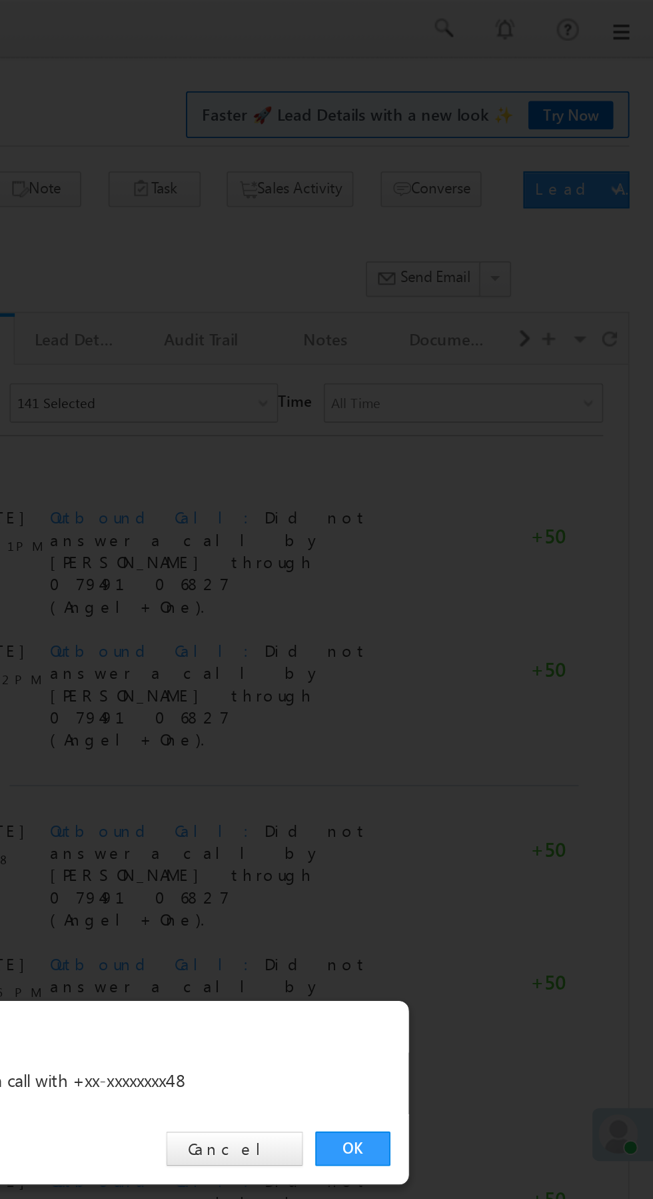
click at [501, 621] on link "OK" at bounding box center [490, 621] width 41 height 19
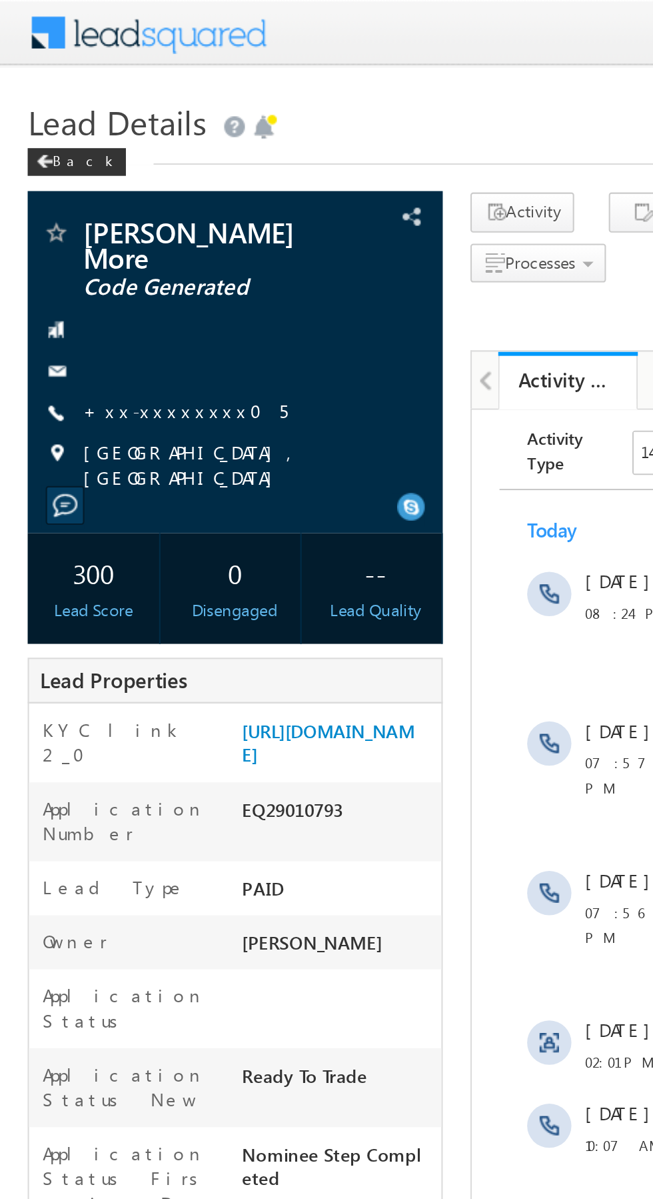
click at [81, 192] on link "+xx-xxxxxxxx05" at bounding box center [89, 197] width 99 height 11
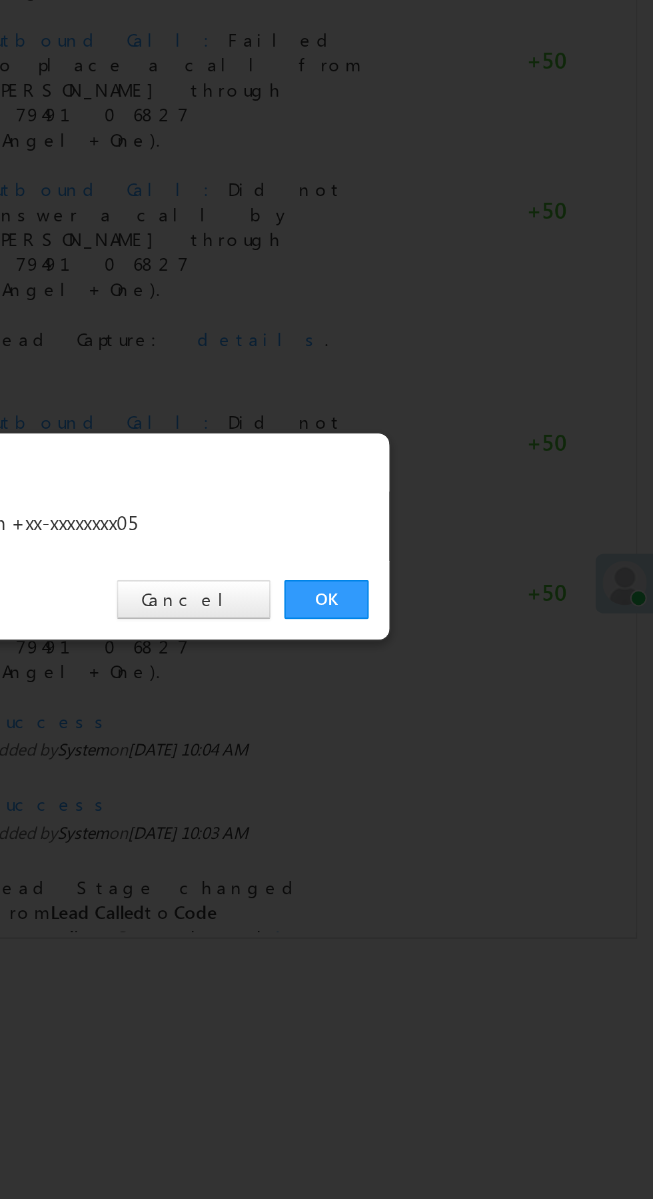
click at [489, 625] on link "OK" at bounding box center [490, 621] width 41 height 19
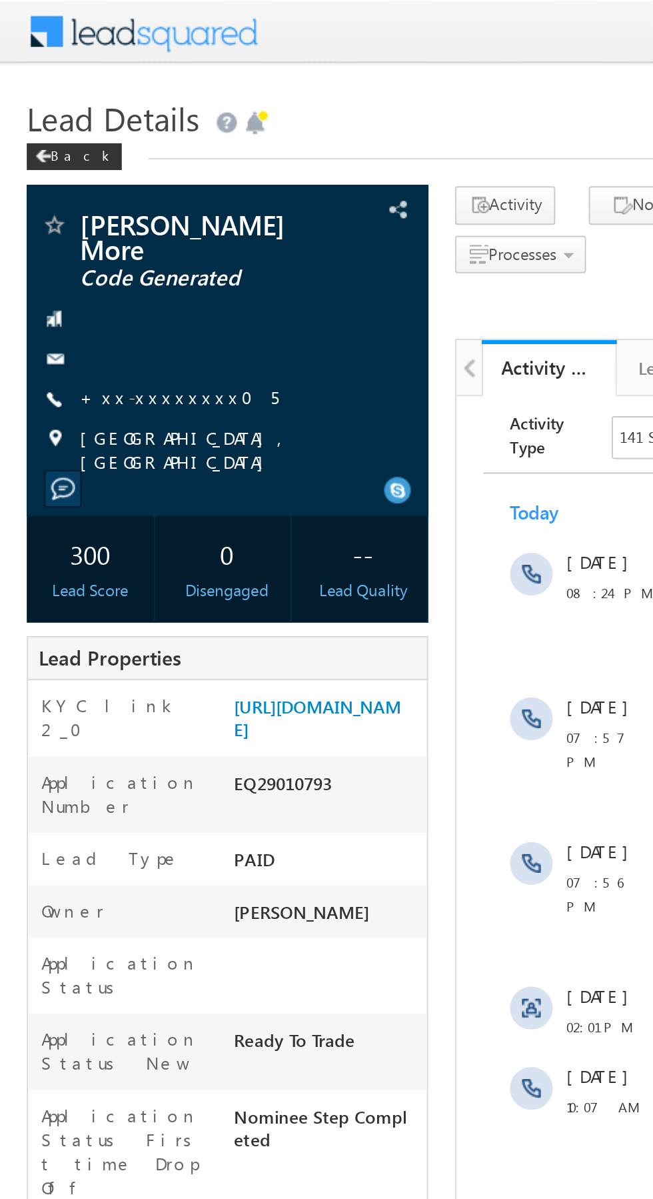
click at [83, 192] on link "+xx-xxxxxxxx05" at bounding box center [89, 197] width 99 height 11
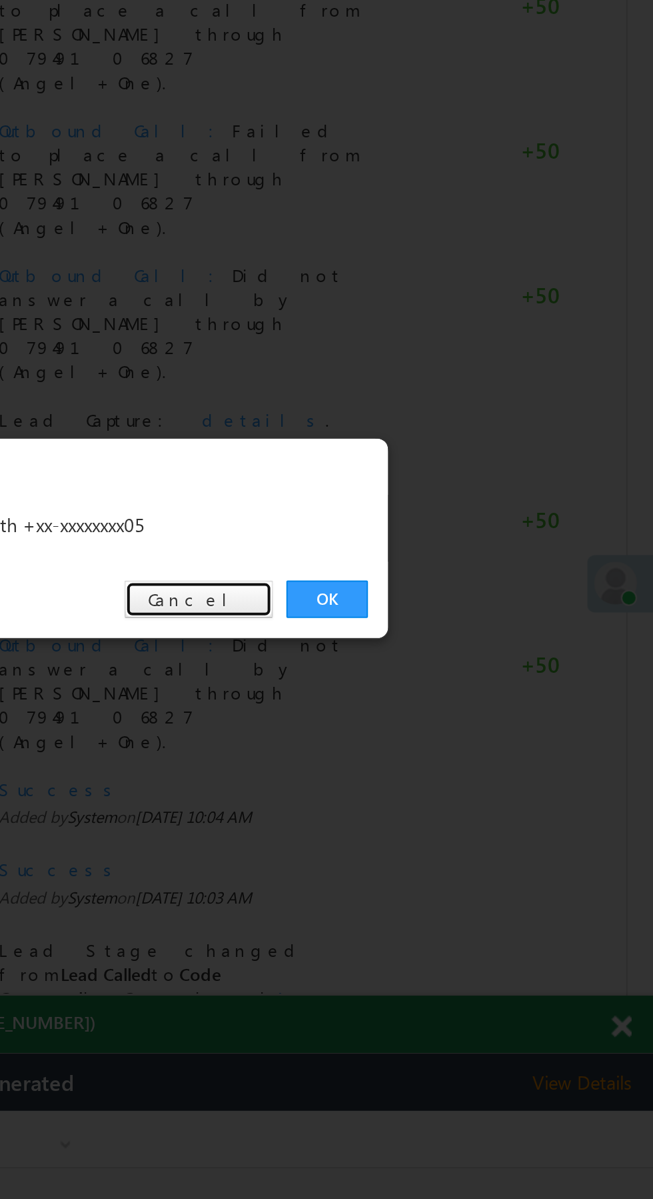
click at [437, 620] on link "Cancel" at bounding box center [426, 621] width 74 height 19
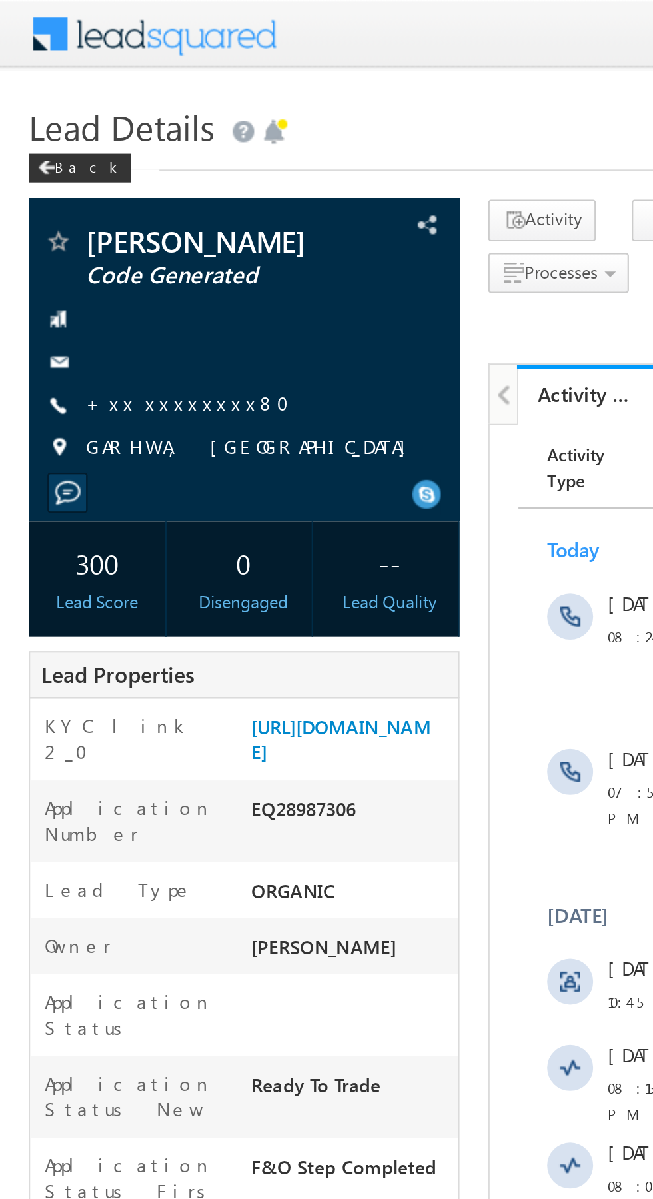
click at [81, 187] on link "+xx-xxxxxxxx80" at bounding box center [91, 186] width 103 height 11
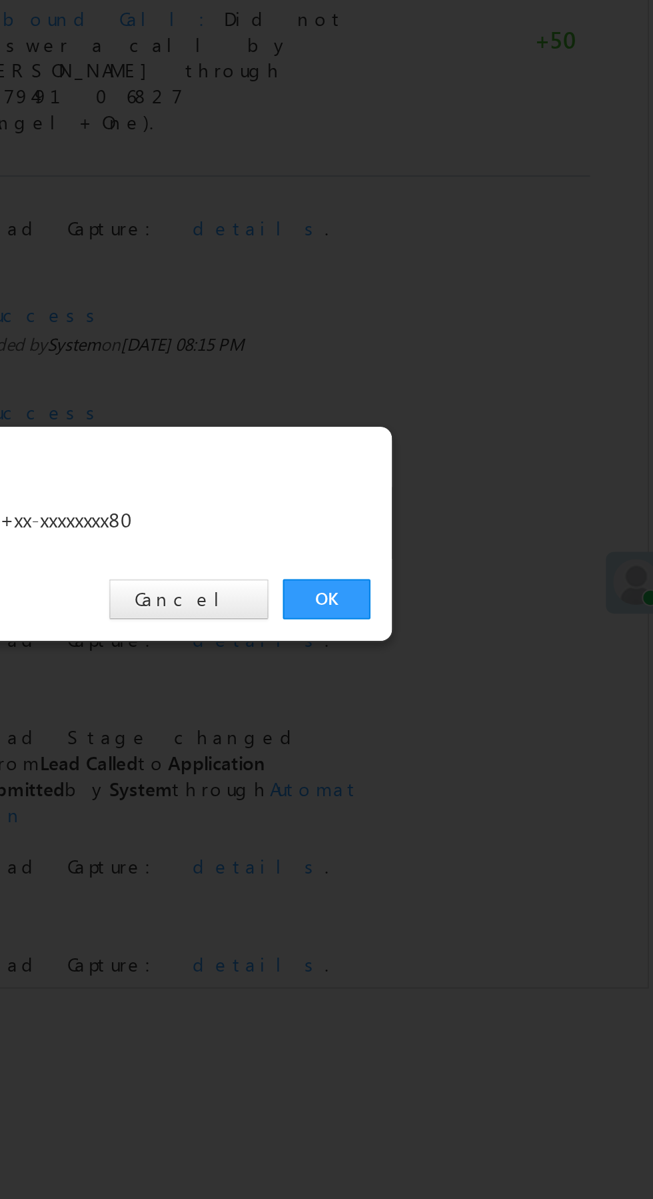
click at [484, 619] on link "OK" at bounding box center [490, 621] width 41 height 19
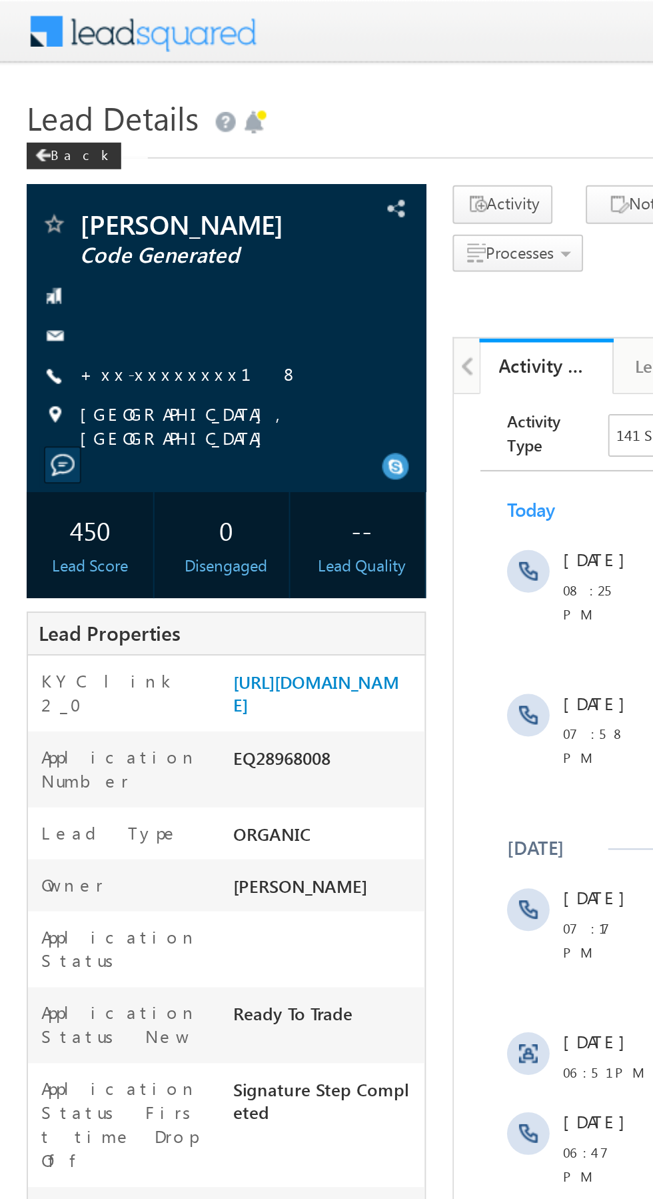
click at [81, 189] on link "+xx-xxxxxxxx18" at bounding box center [95, 186] width 110 height 11
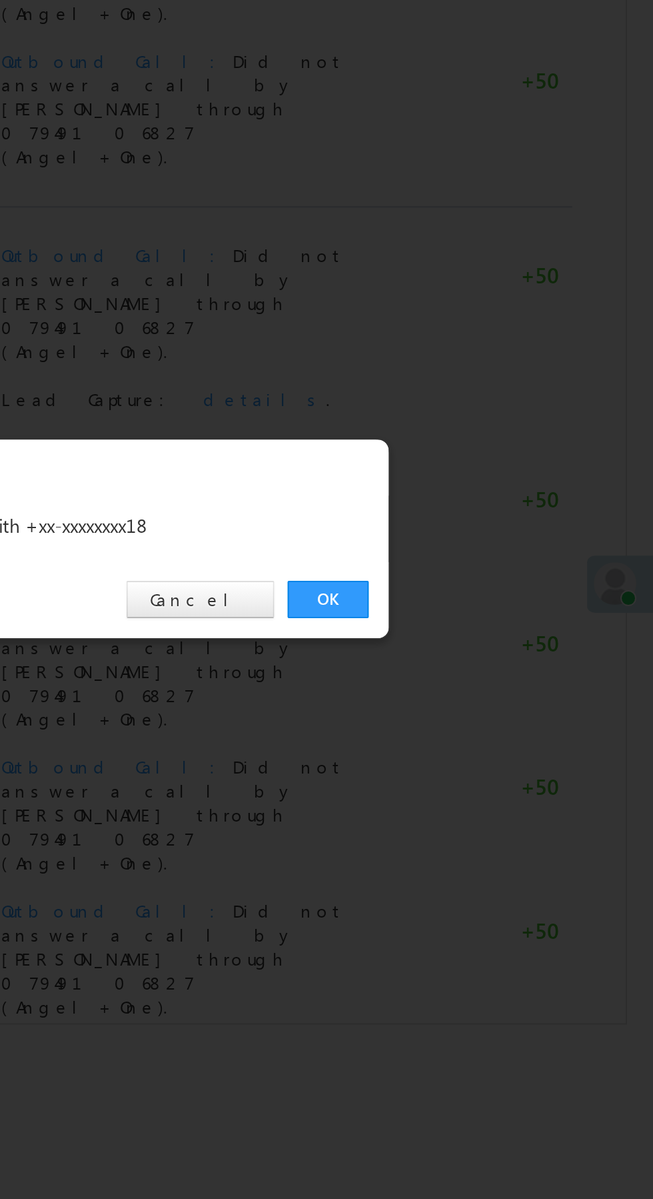
click at [490, 619] on link "OK" at bounding box center [490, 621] width 41 height 19
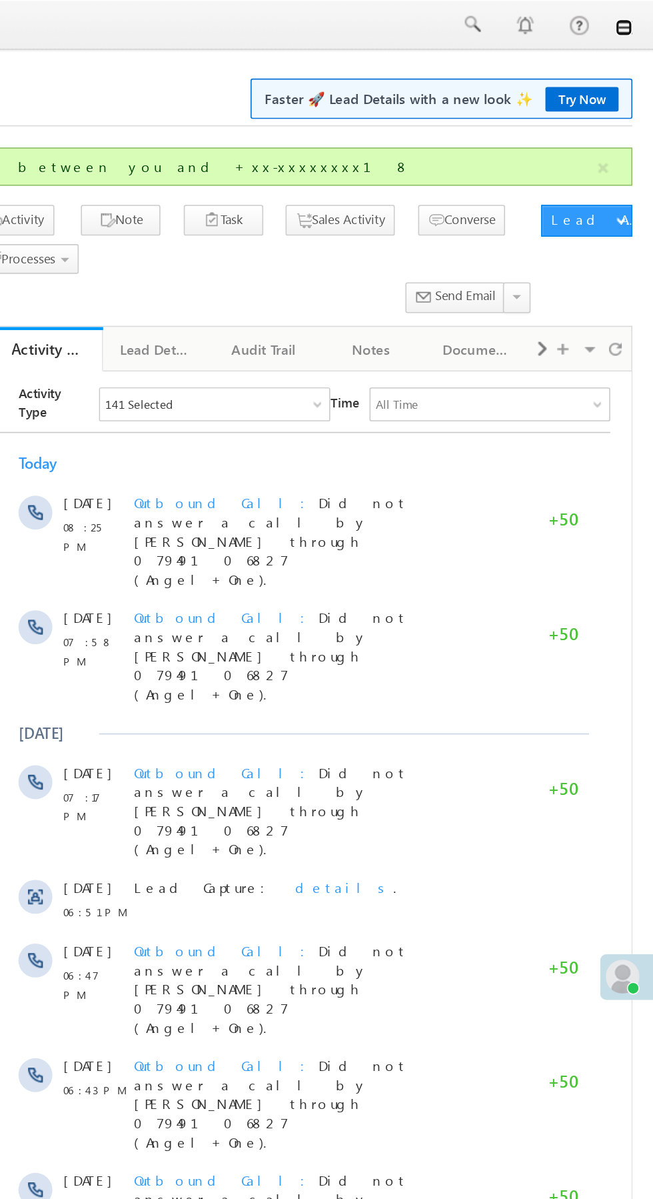
click at [635, 19] on link at bounding box center [634, 17] width 11 height 11
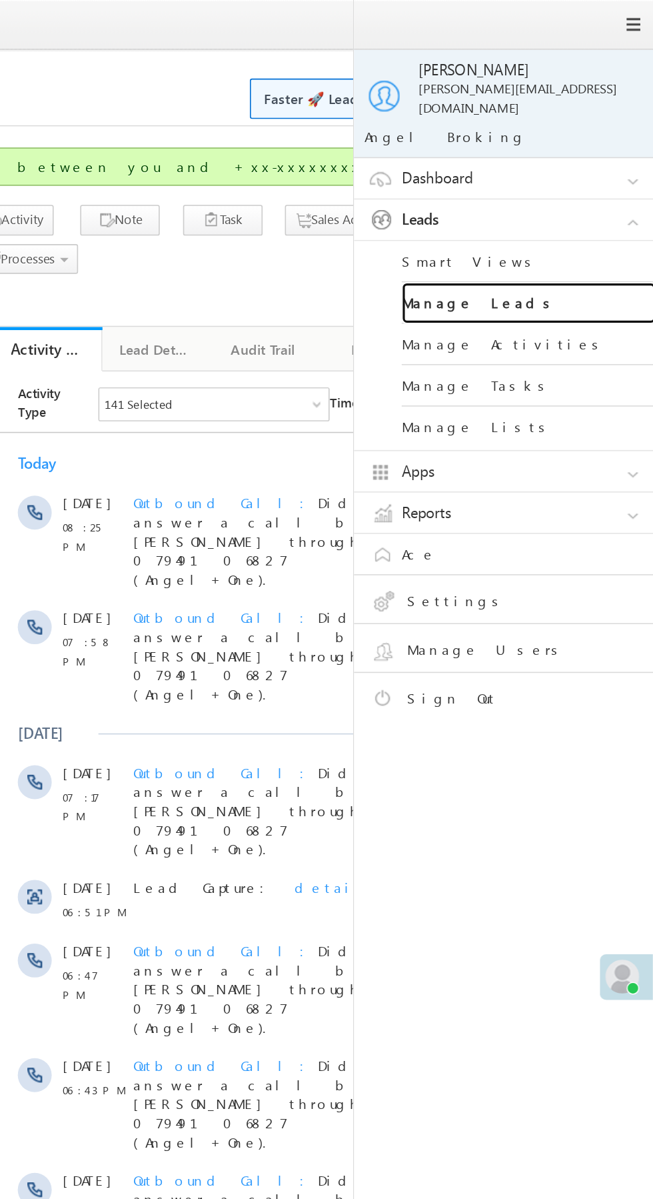
click at [581, 187] on link "Manage Leads" at bounding box center [575, 190] width 160 height 26
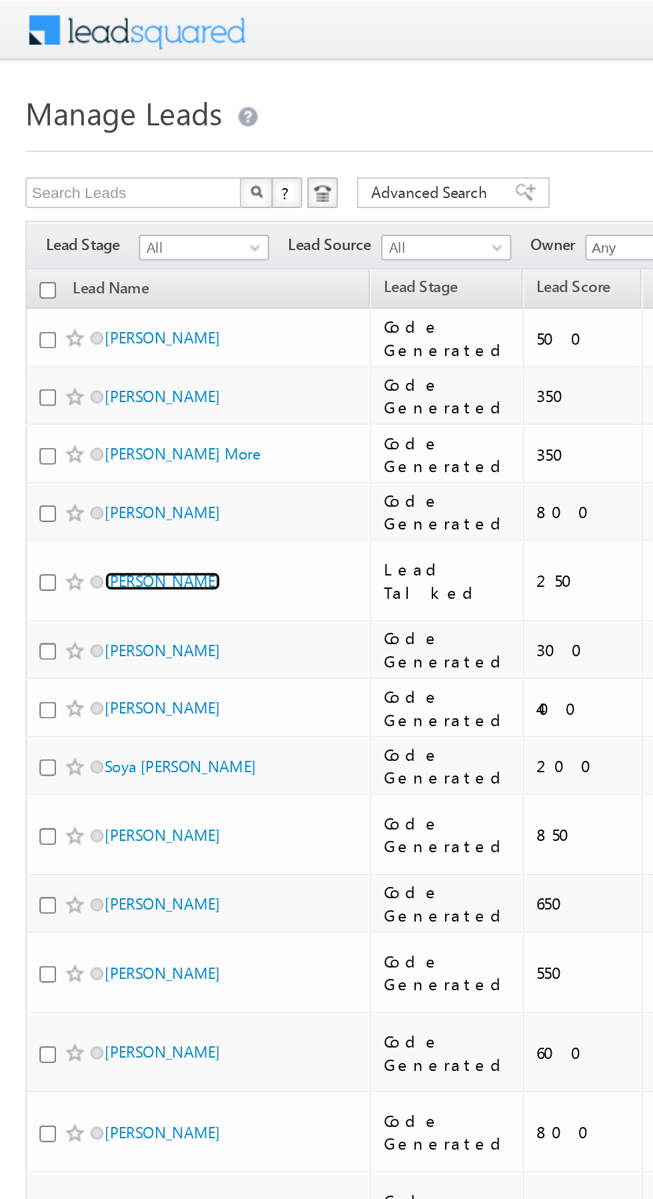
click at [89, 299] on link "[PERSON_NAME]" at bounding box center [85, 304] width 61 height 10
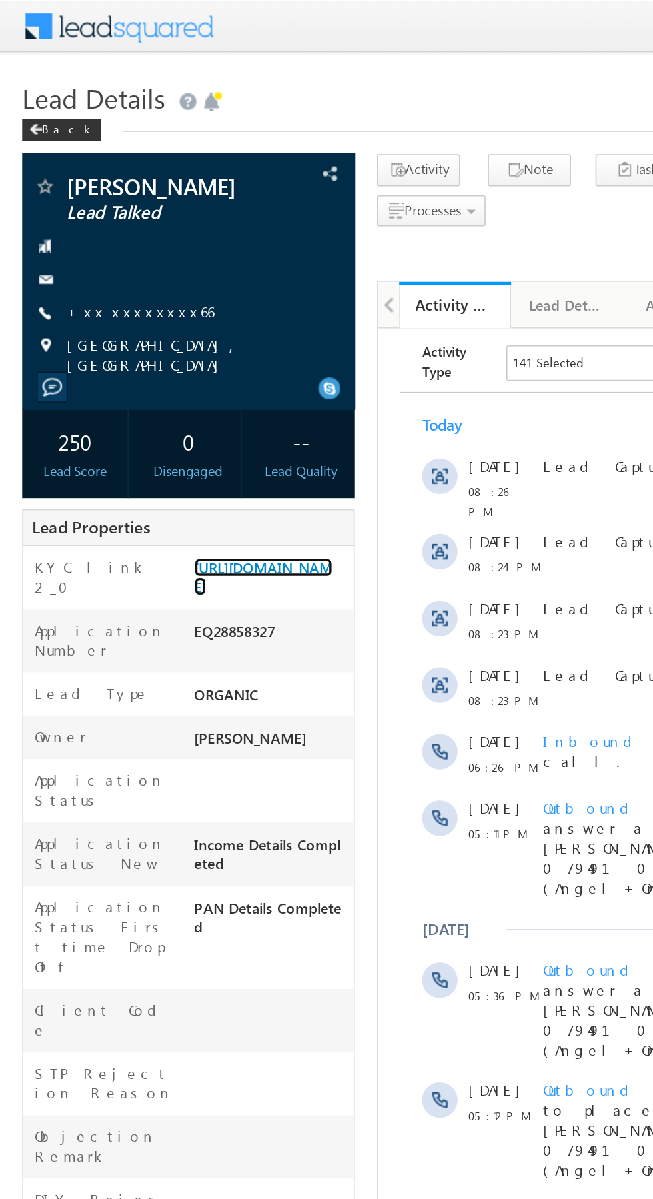
click at [159, 358] on link "https://angelbroking1-pk3em7sa.customui-test.leadsquared.com?leadId=734f99eb-73…" at bounding box center [158, 346] width 83 height 23
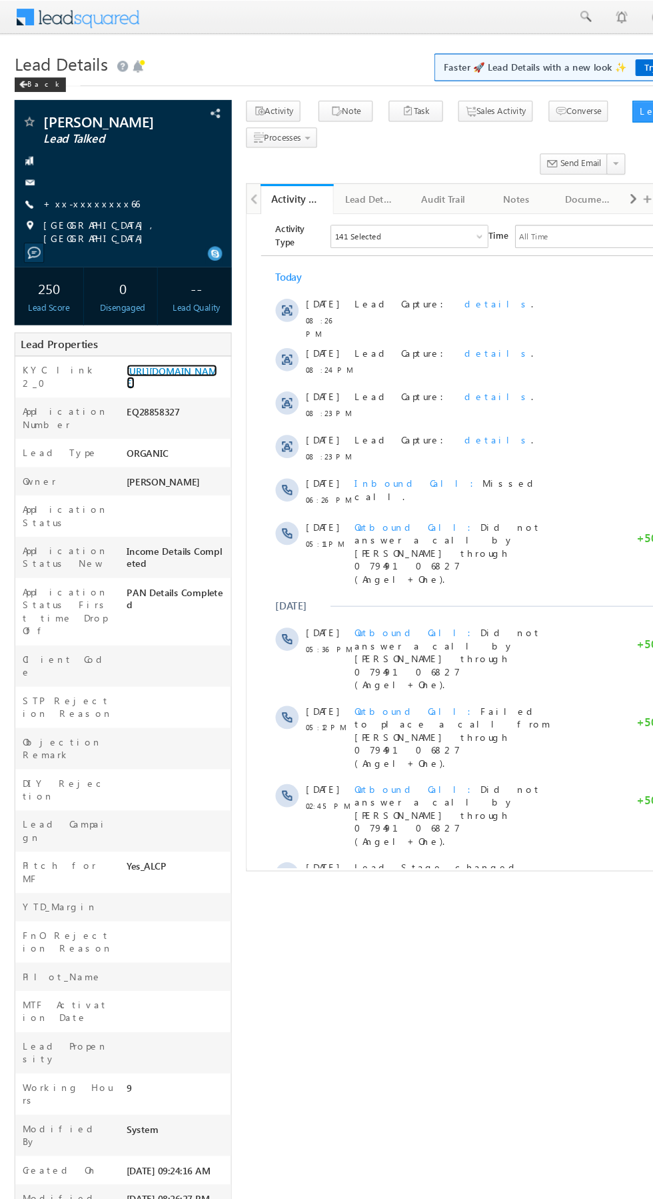
click at [170, 358] on link "https://angelbroking1-pk3em7sa.customui-test.leadsquared.com?leadId=734f99eb-73…" at bounding box center [158, 346] width 83 height 23
